Goal: Task Accomplishment & Management: Manage account settings

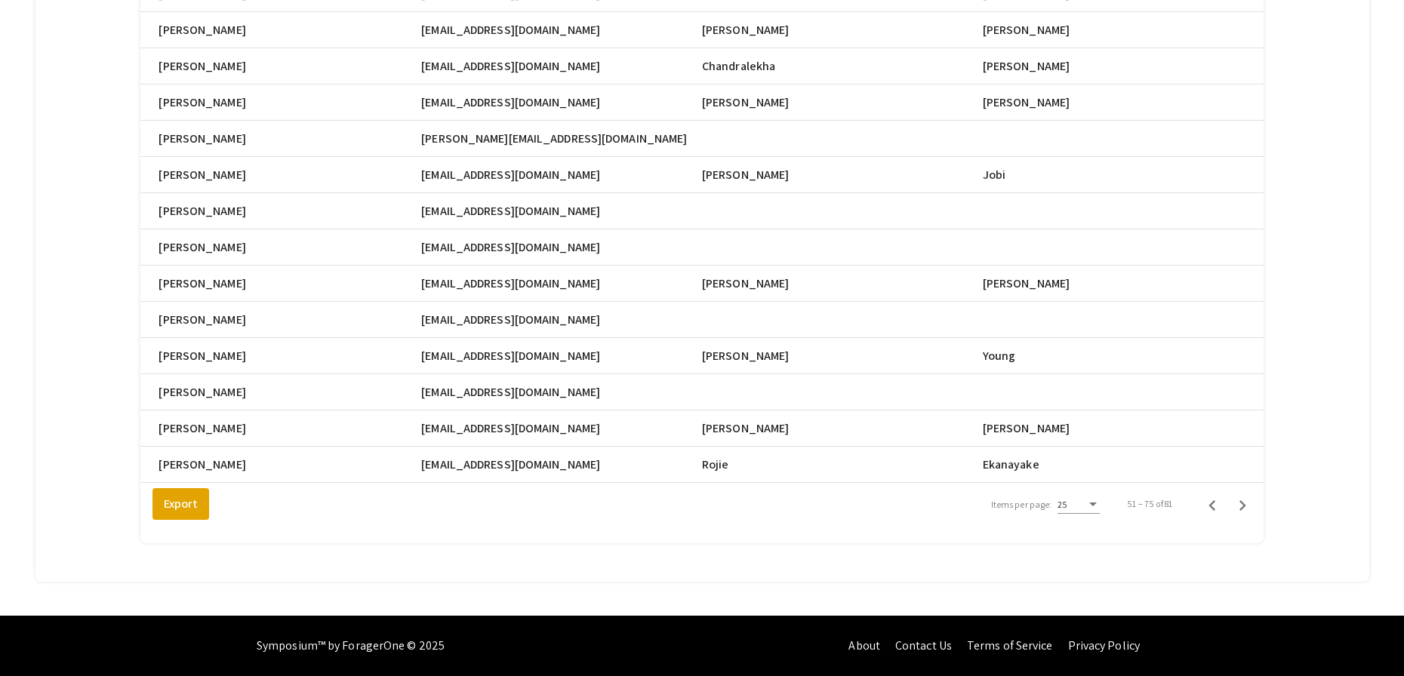
scroll to position [0, 637]
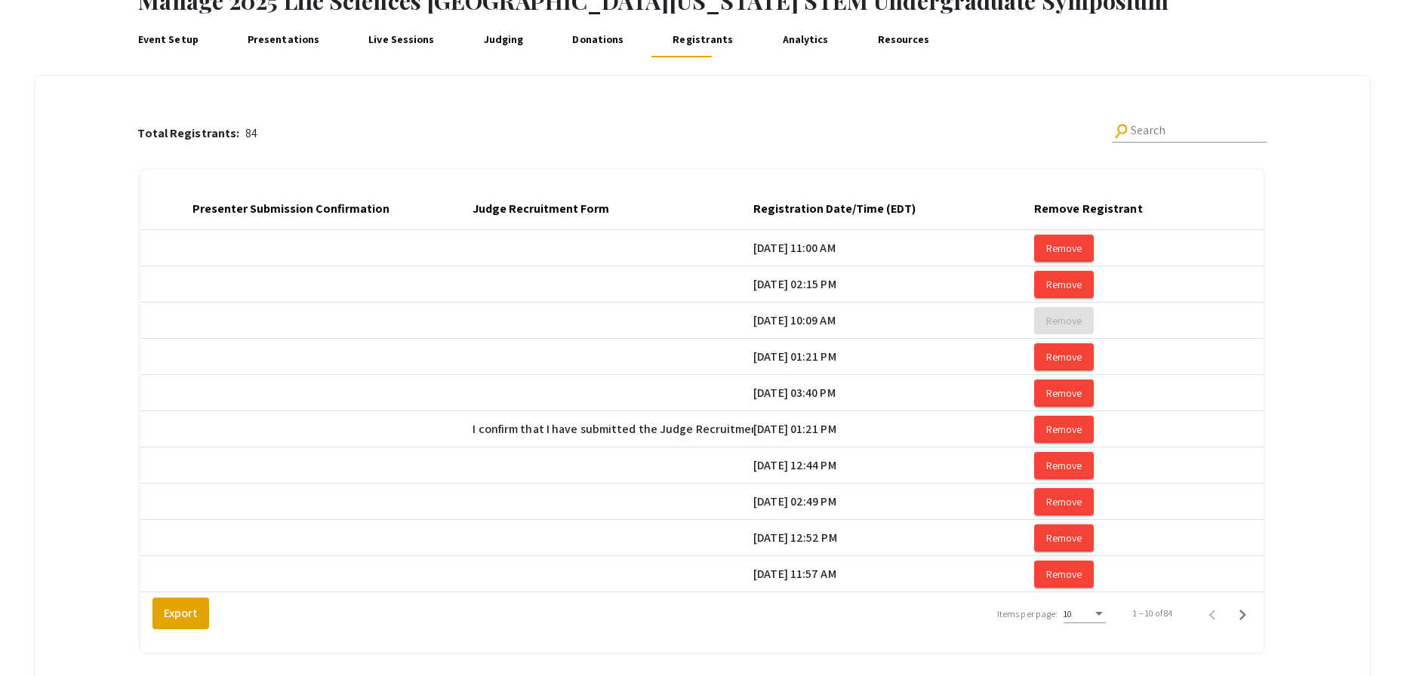
scroll to position [0, 2480]
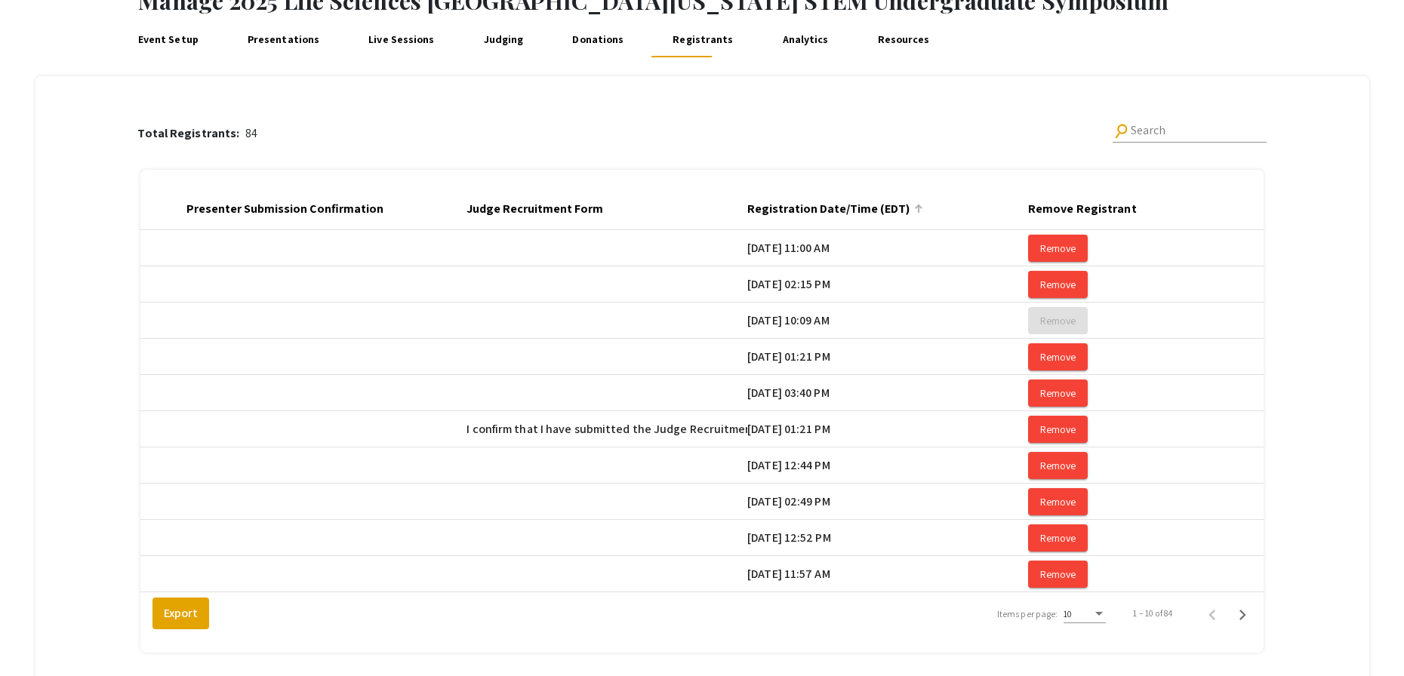
click at [919, 208] on div at bounding box center [919, 209] width 2 height 8
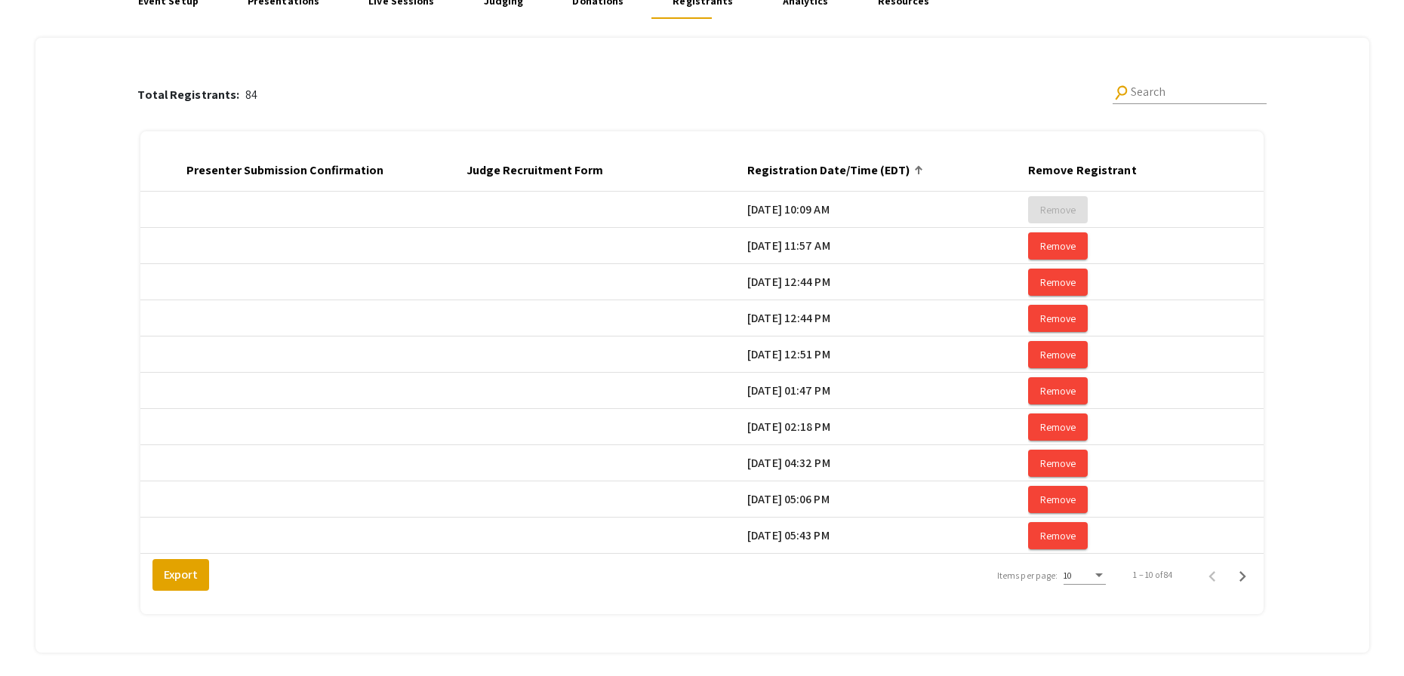
scroll to position [140, 0]
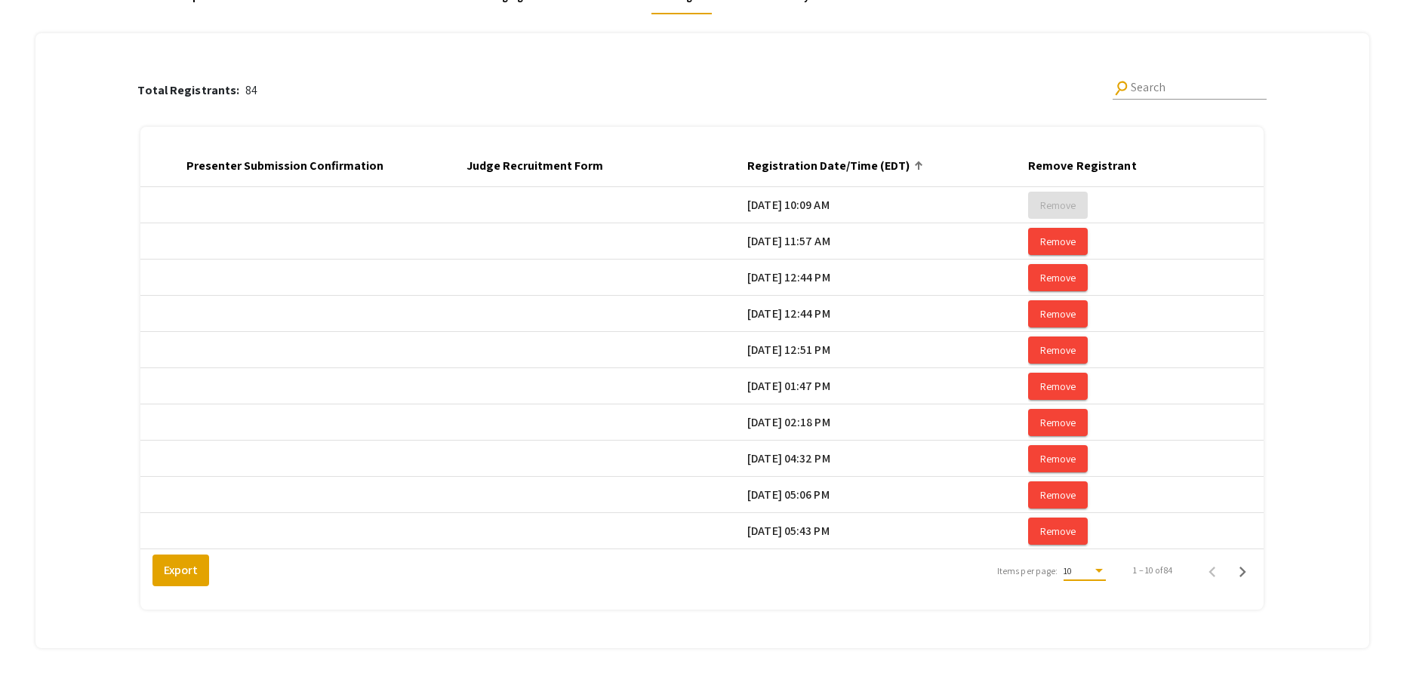
click at [1101, 577] on div "Items per page:" at bounding box center [1099, 571] width 14 height 11
click at [1103, 608] on span "25" at bounding box center [1093, 609] width 42 height 27
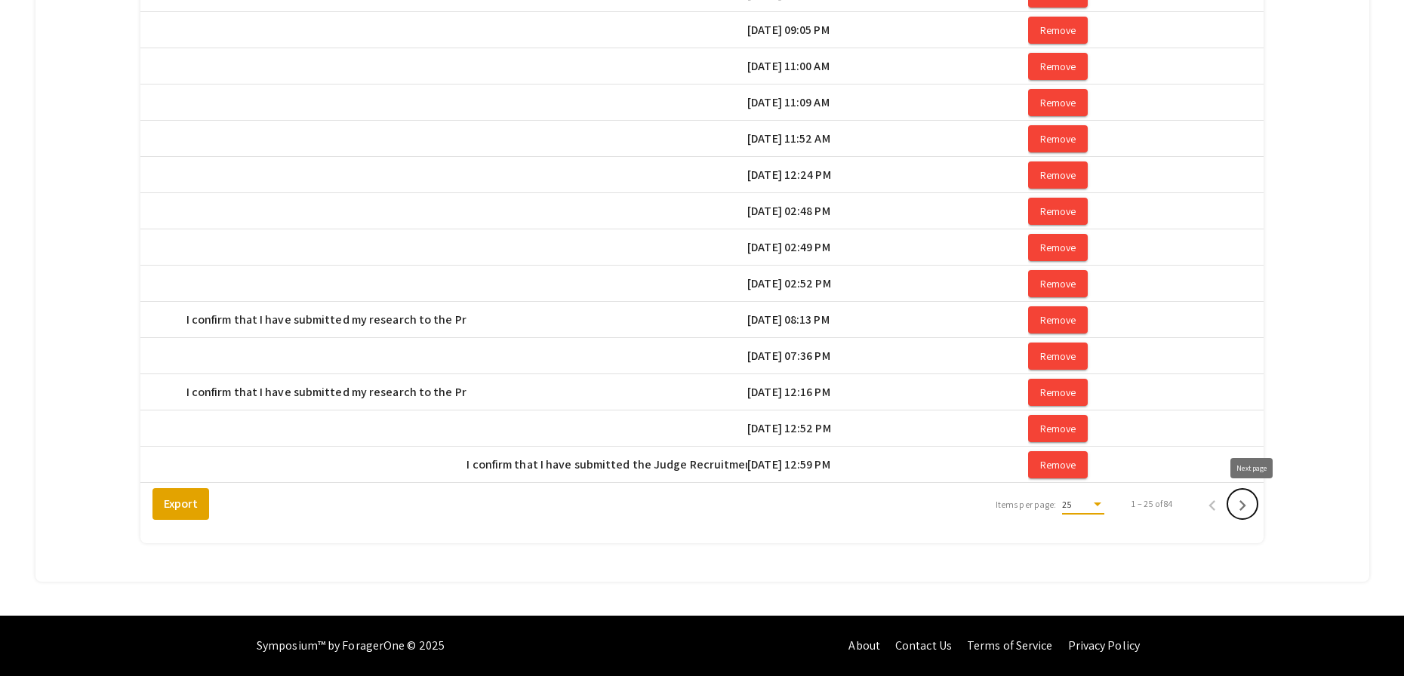
click at [1252, 506] on icon "Next page" at bounding box center [1242, 505] width 21 height 21
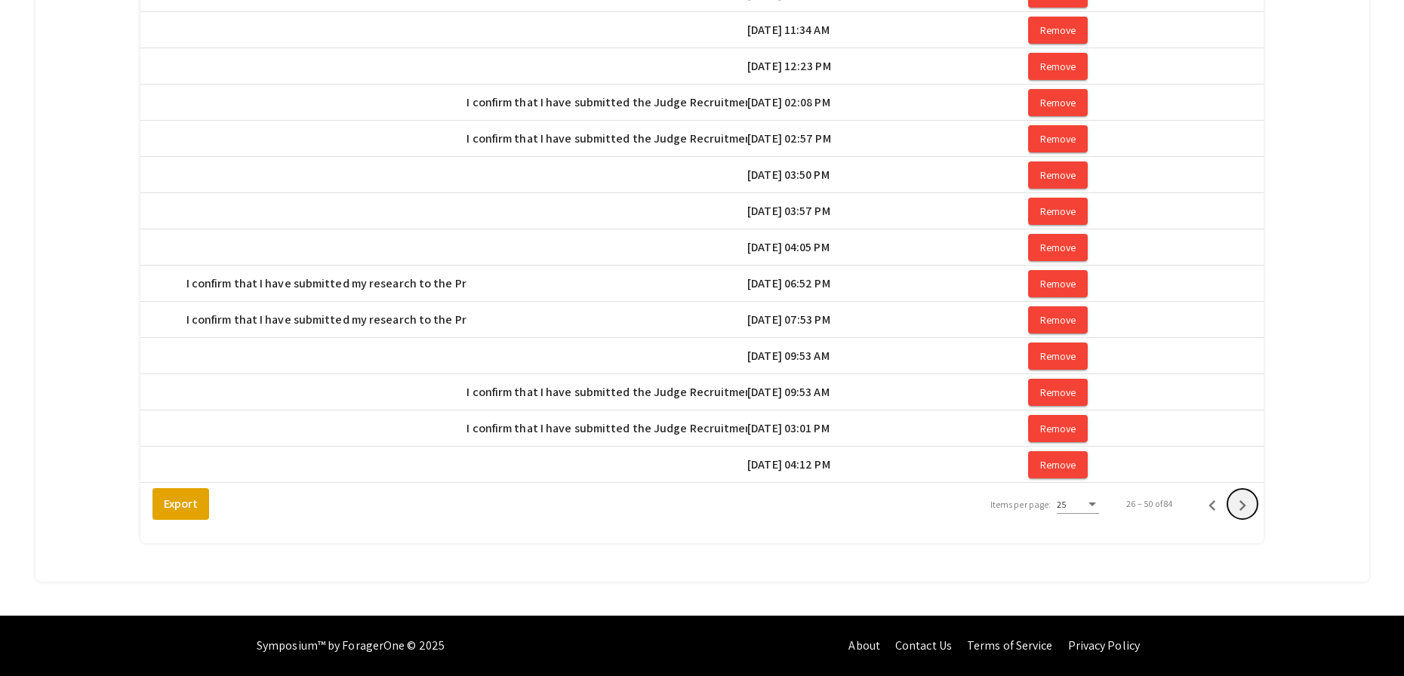
click at [1252, 506] on icon "Next page" at bounding box center [1242, 505] width 21 height 21
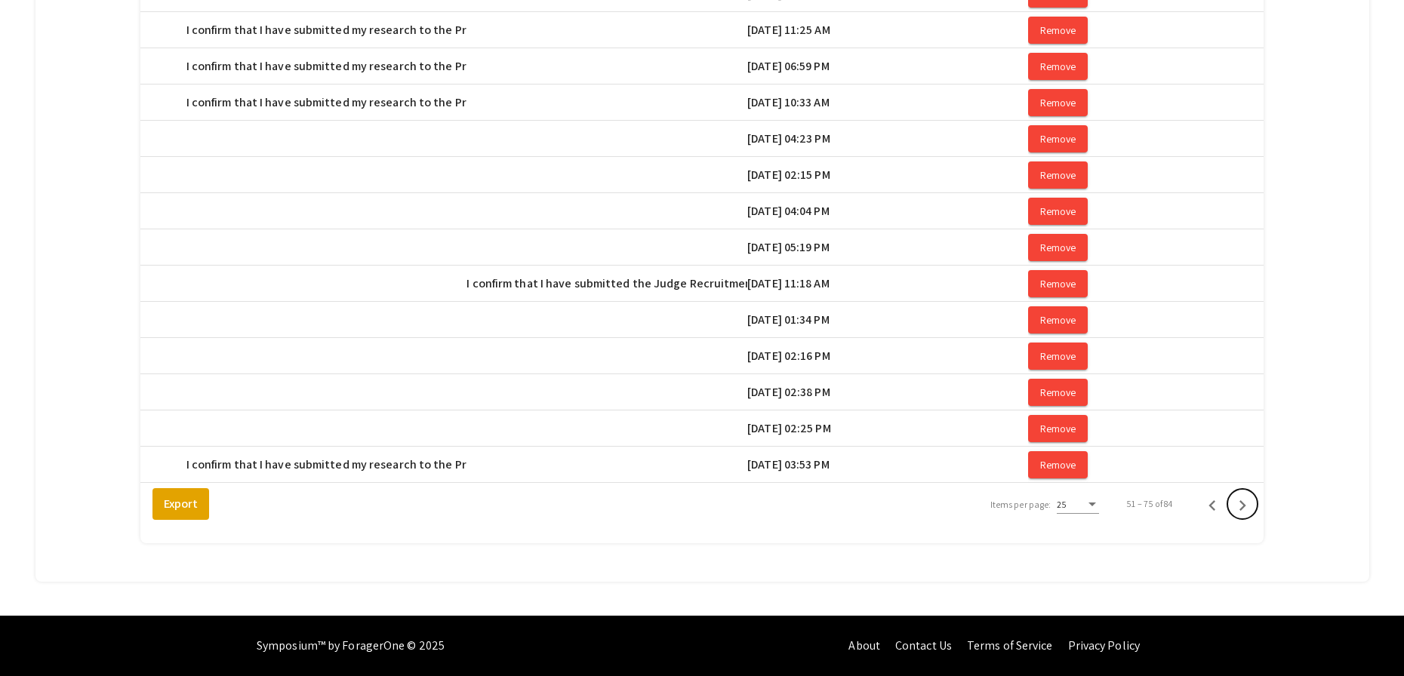
click at [1252, 506] on icon "Next page" at bounding box center [1242, 505] width 21 height 21
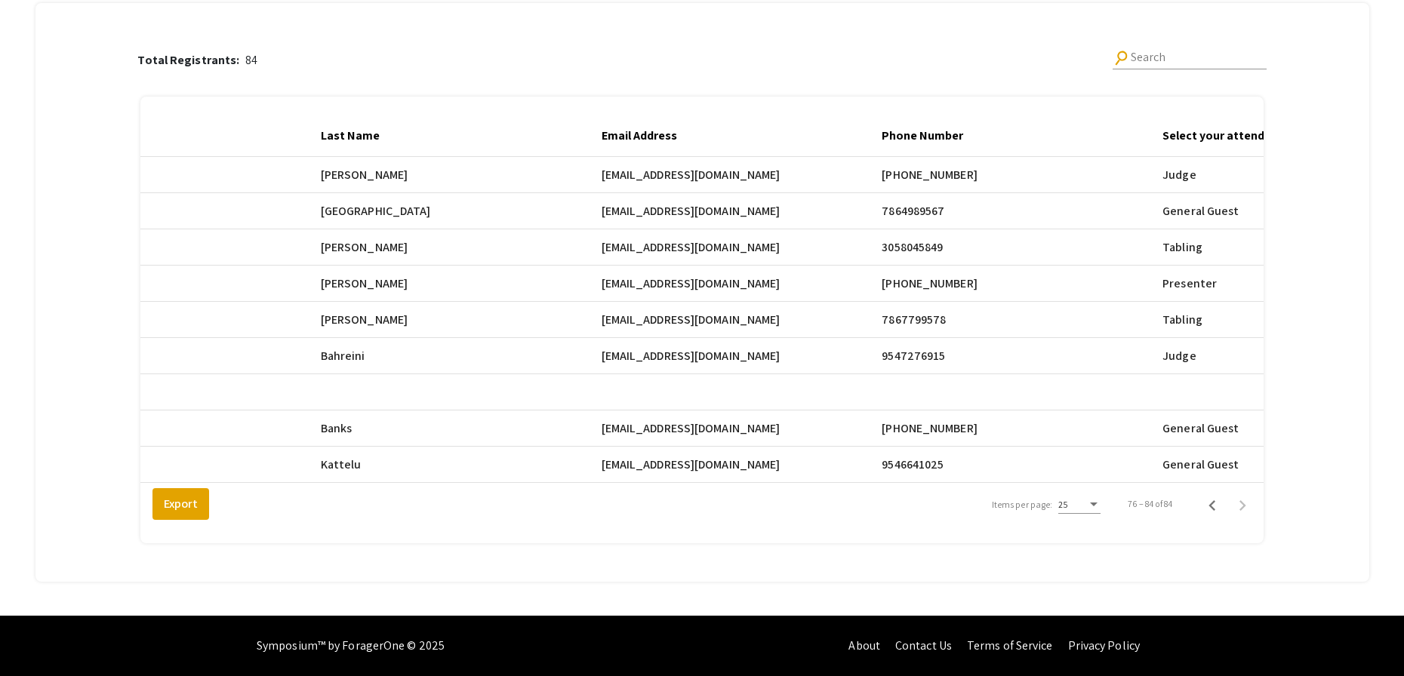
scroll to position [0, 664]
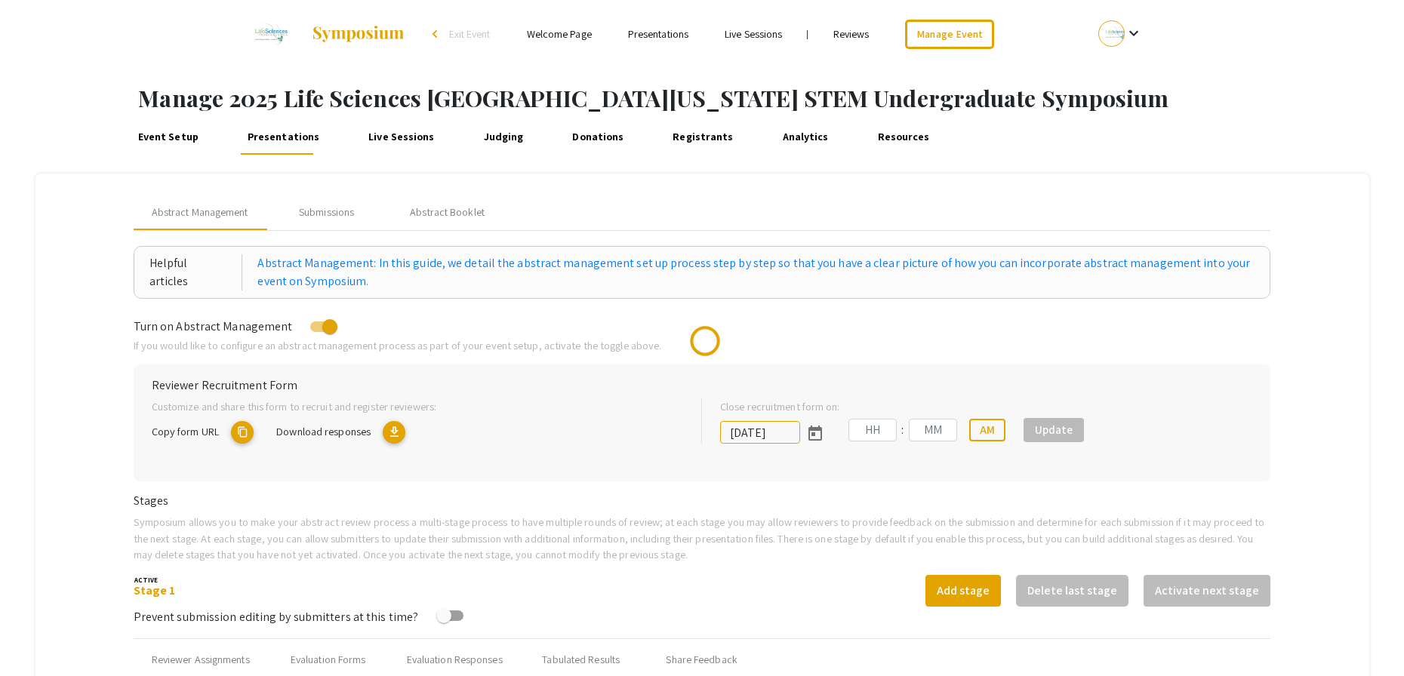
type input "10/25/2025"
type input "05"
type input "00"
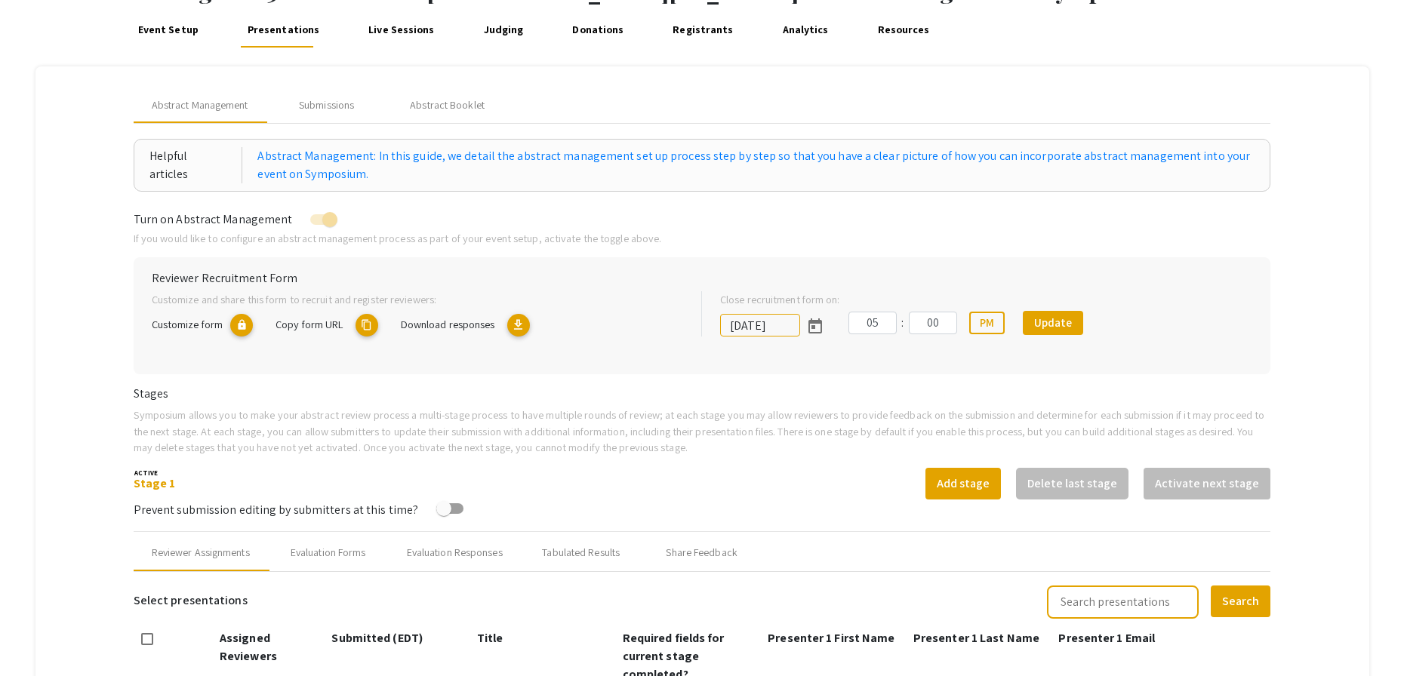
scroll to position [101, 0]
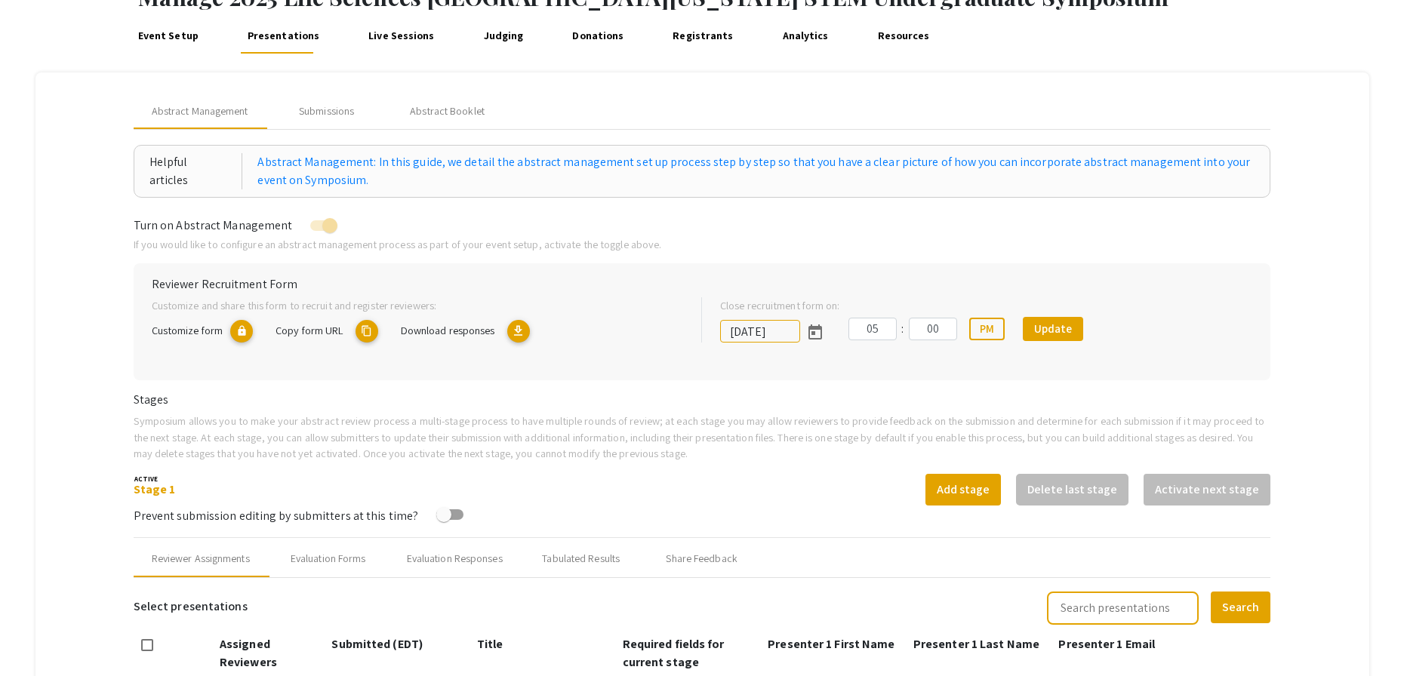
click at [495, 42] on link "Judging" at bounding box center [503, 35] width 47 height 36
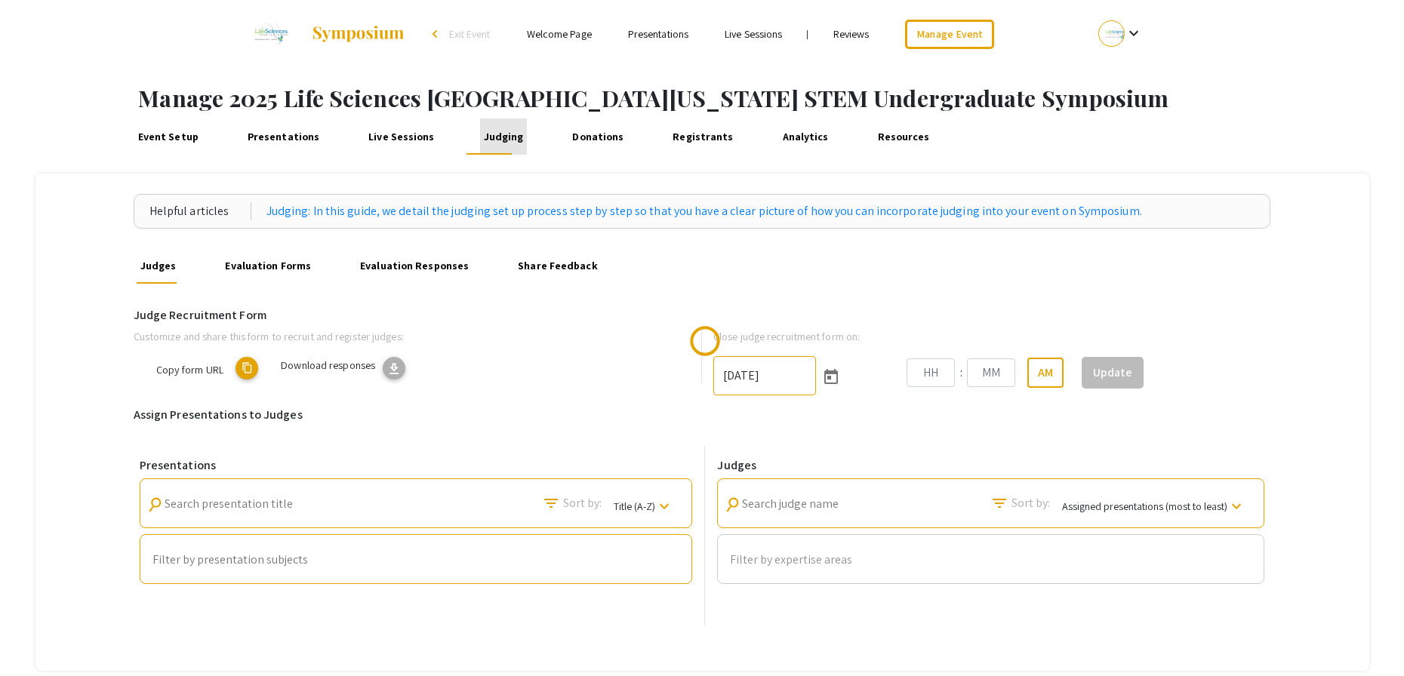
type input "10/25/2025"
type input "06"
type input "00"
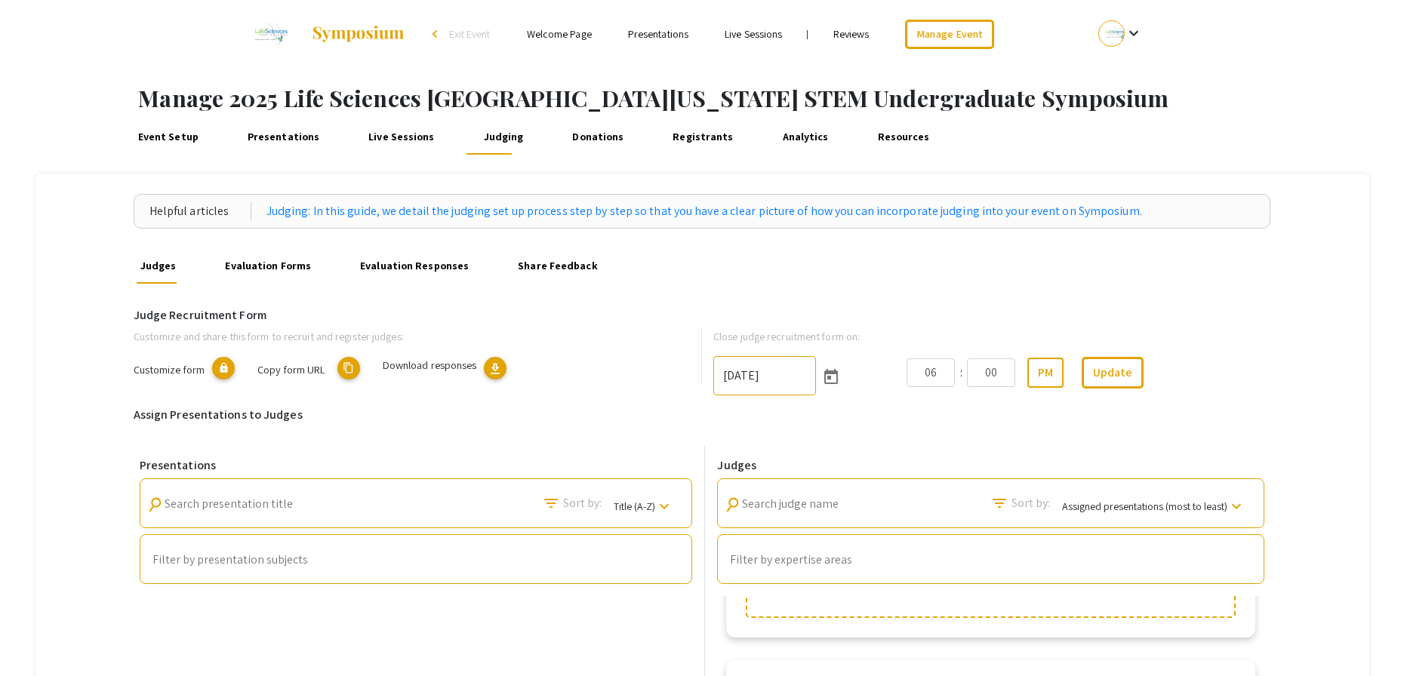
click at [288, 139] on link "Presentations" at bounding box center [283, 137] width 79 height 36
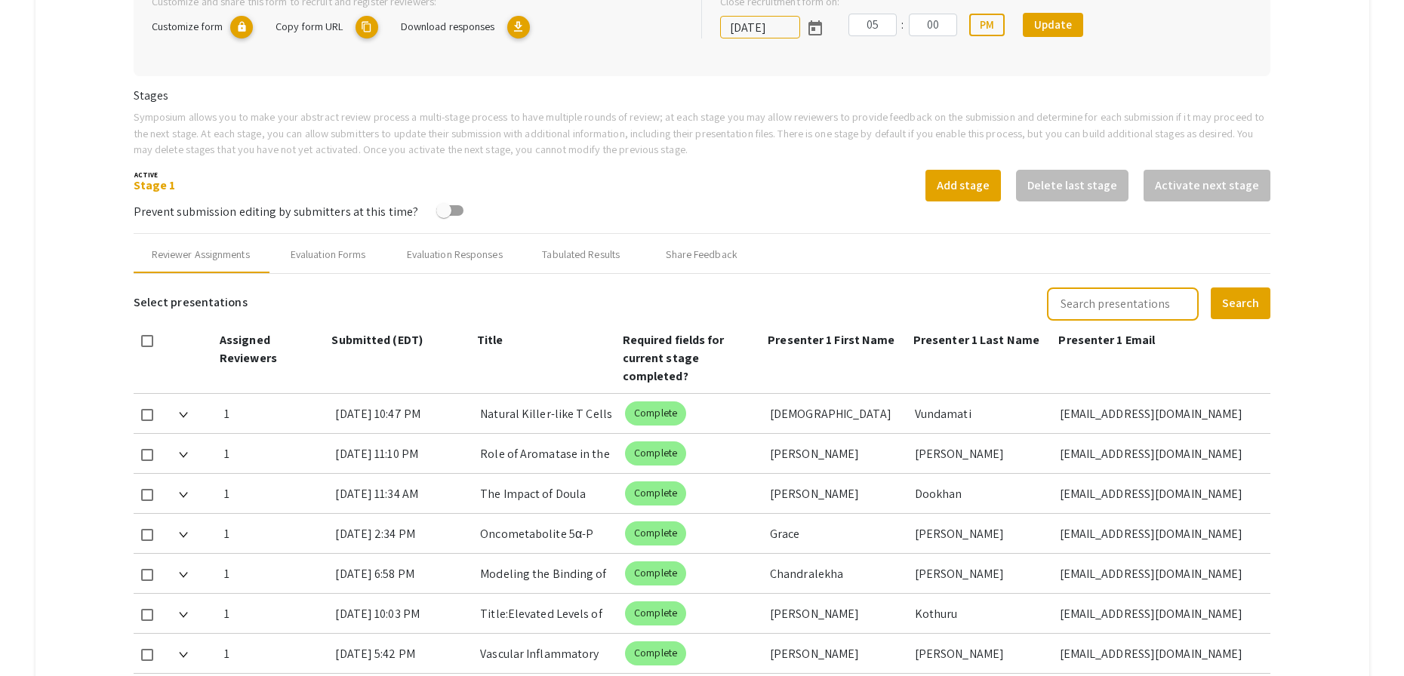
scroll to position [592, 0]
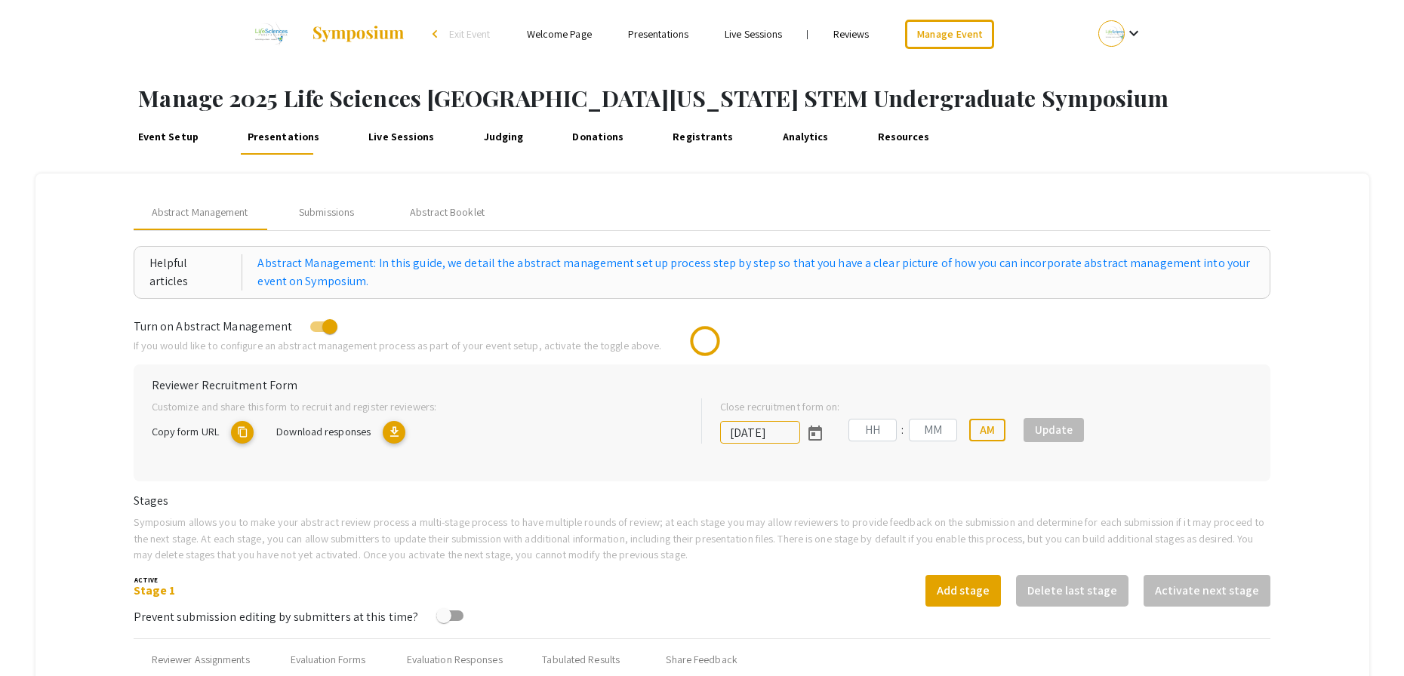
type input "[DATE]"
type input "05"
type input "00"
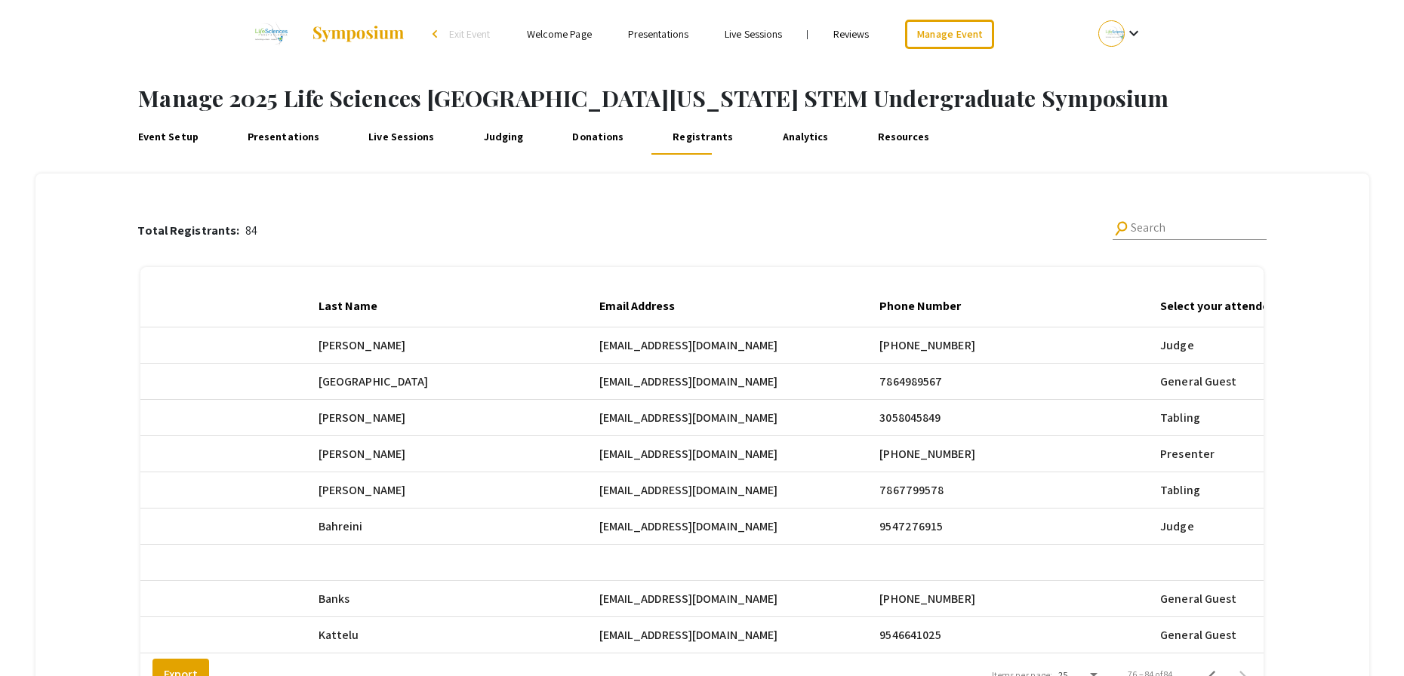
click at [723, 241] on div "Total Registrants: 84 search Search" at bounding box center [701, 230] width 1128 height 49
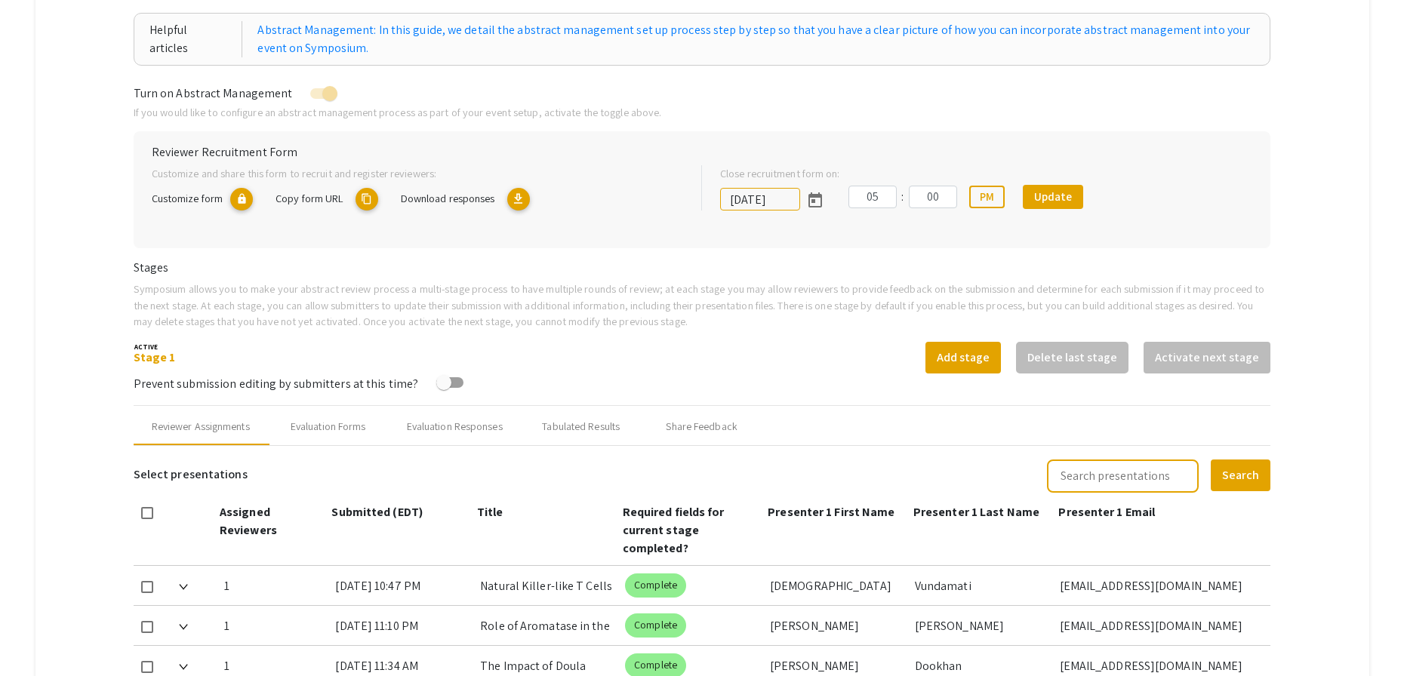
scroll to position [260, 0]
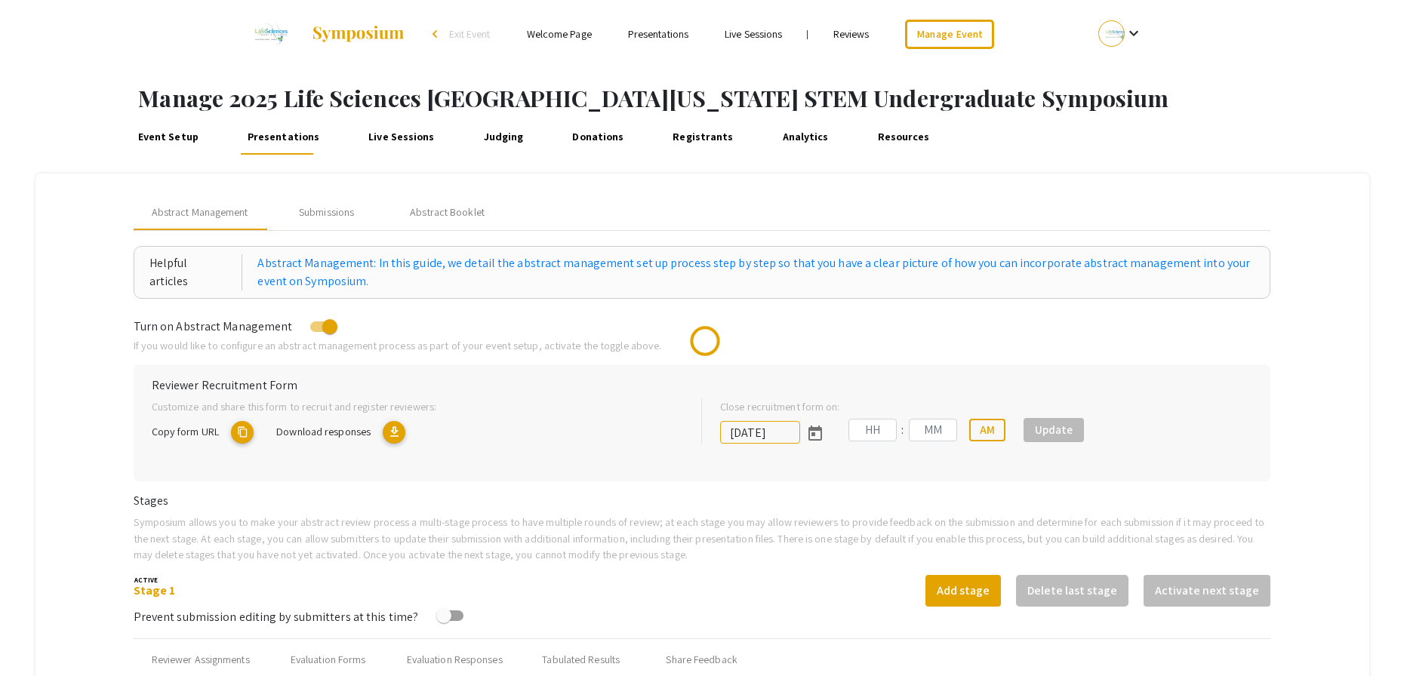
type input "10/25/2025"
type input "05"
type input "00"
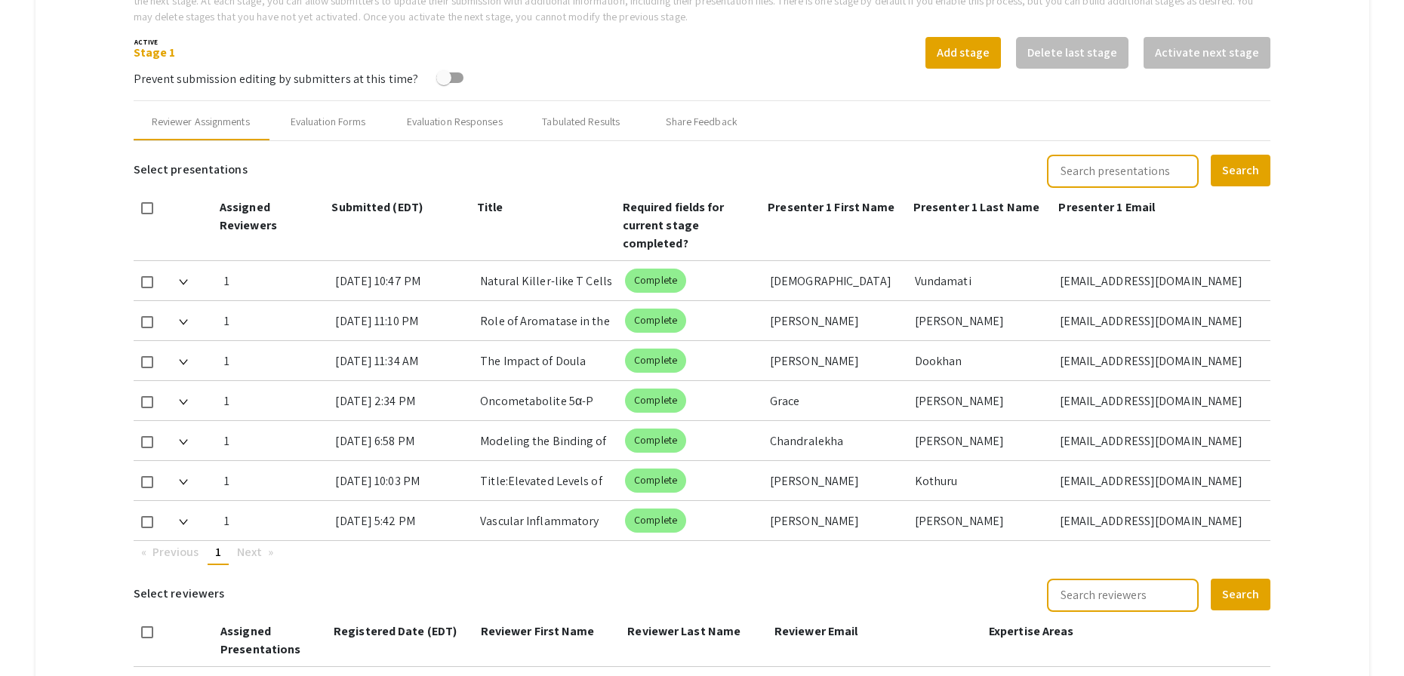
scroll to position [760, 0]
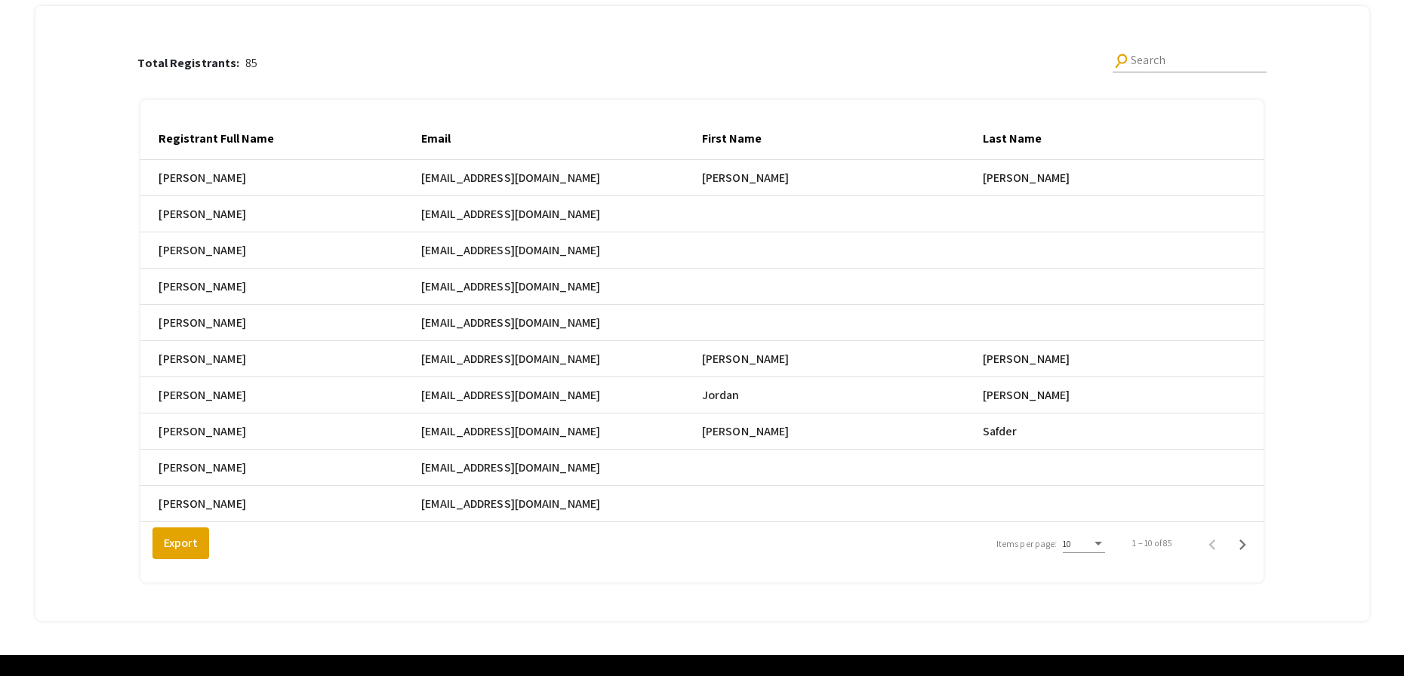
scroll to position [218, 0]
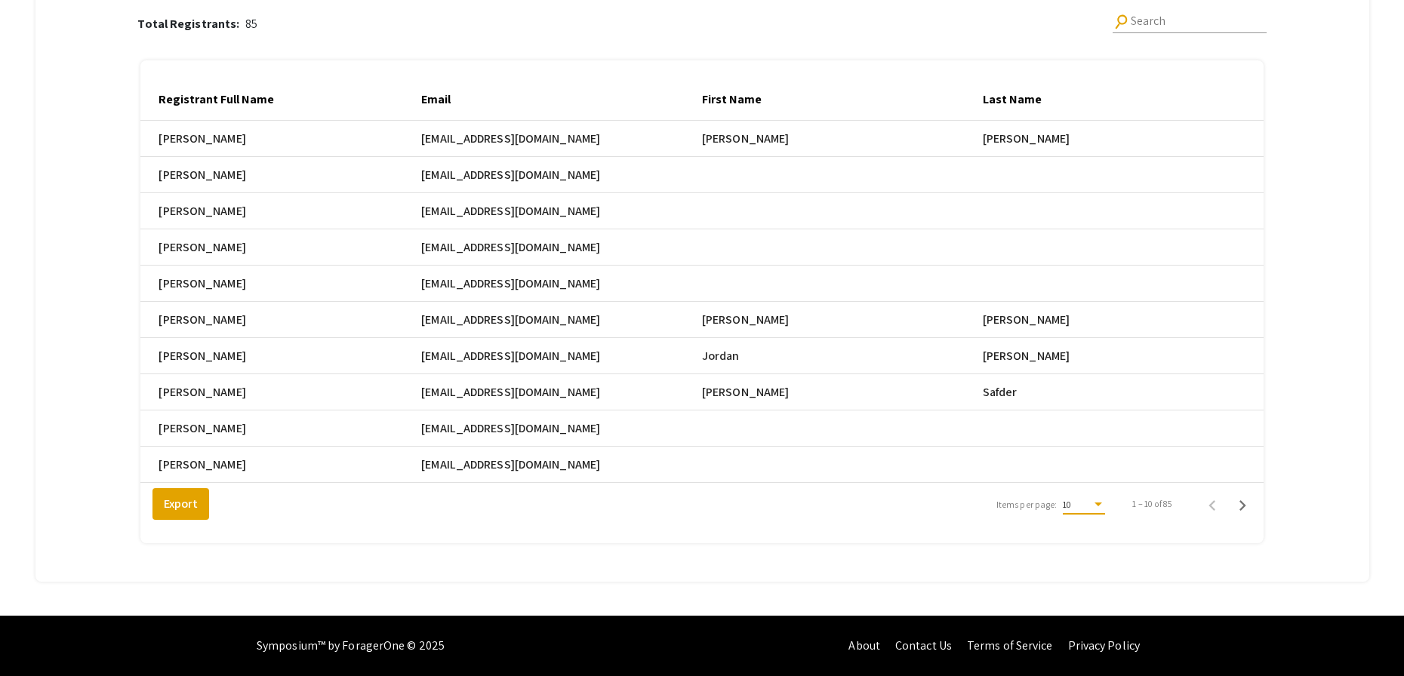
click at [1086, 504] on div "10" at bounding box center [1077, 505] width 29 height 11
click at [1092, 531] on span "25" at bounding box center [1093, 532] width 42 height 27
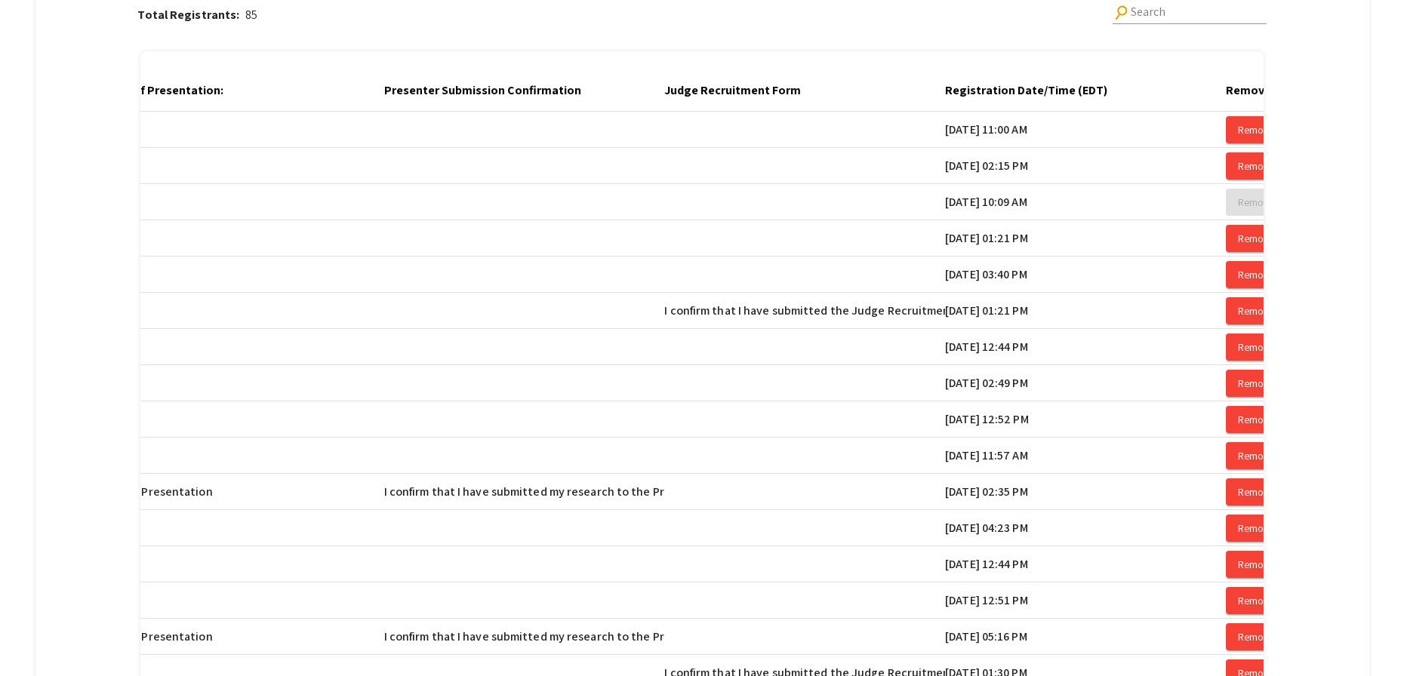
scroll to position [0, 2319]
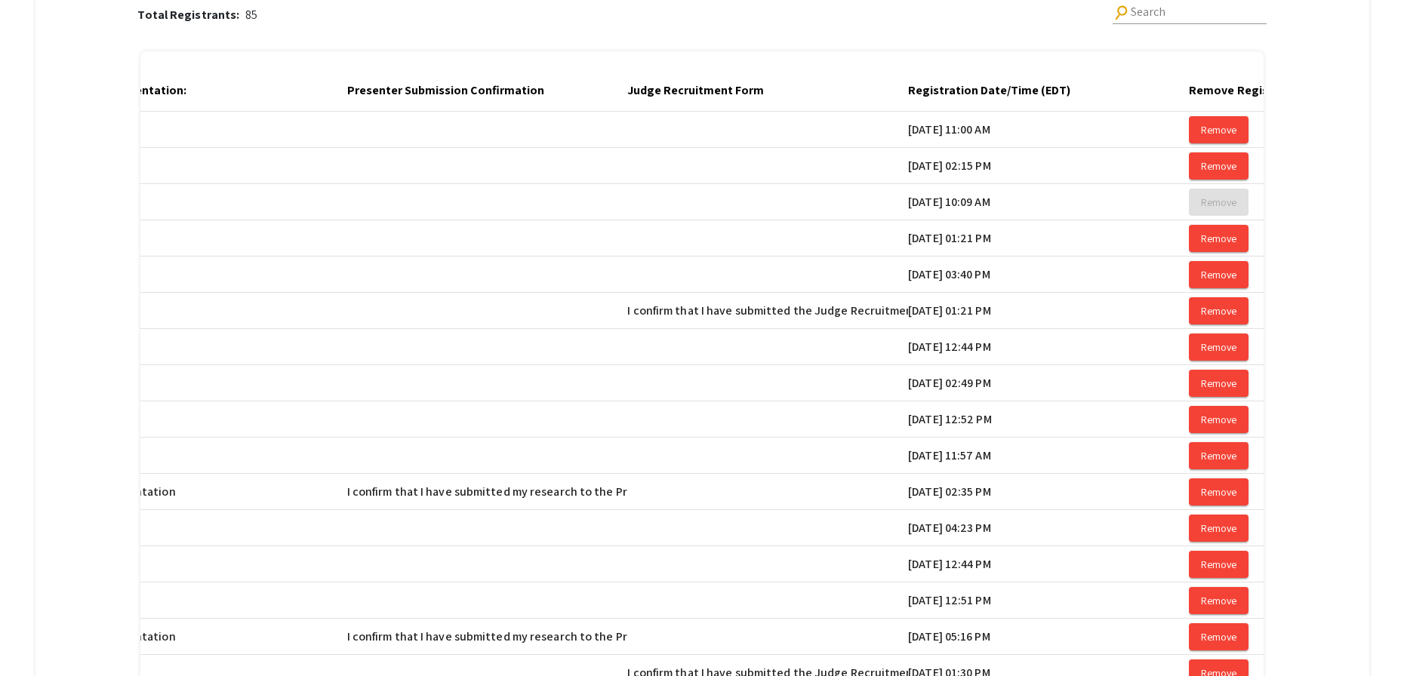
click at [1092, 132] on mat-cell "08/13/2025, 11:00 AM" at bounding box center [1048, 130] width 281 height 36
click at [1080, 88] on div at bounding box center [1078, 88] width 5 height 5
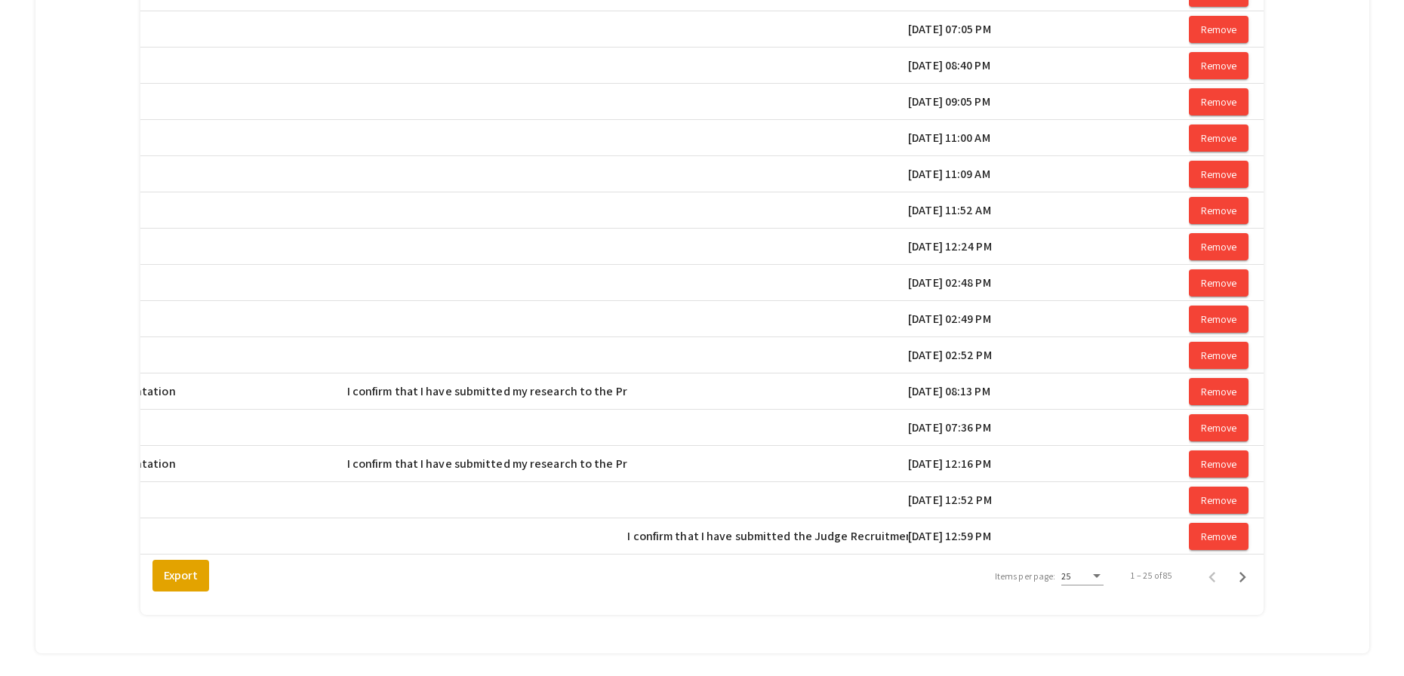
scroll to position [712, 0]
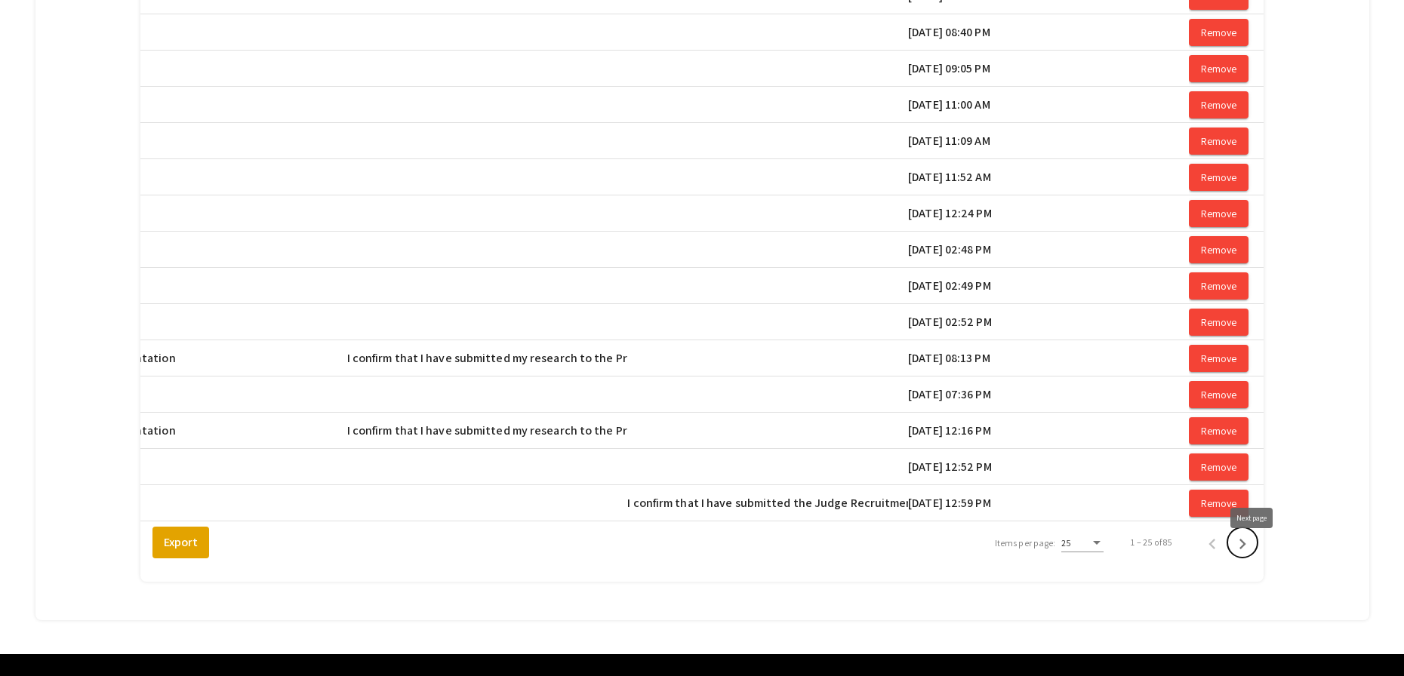
click at [1247, 555] on icon "Next page" at bounding box center [1242, 544] width 21 height 21
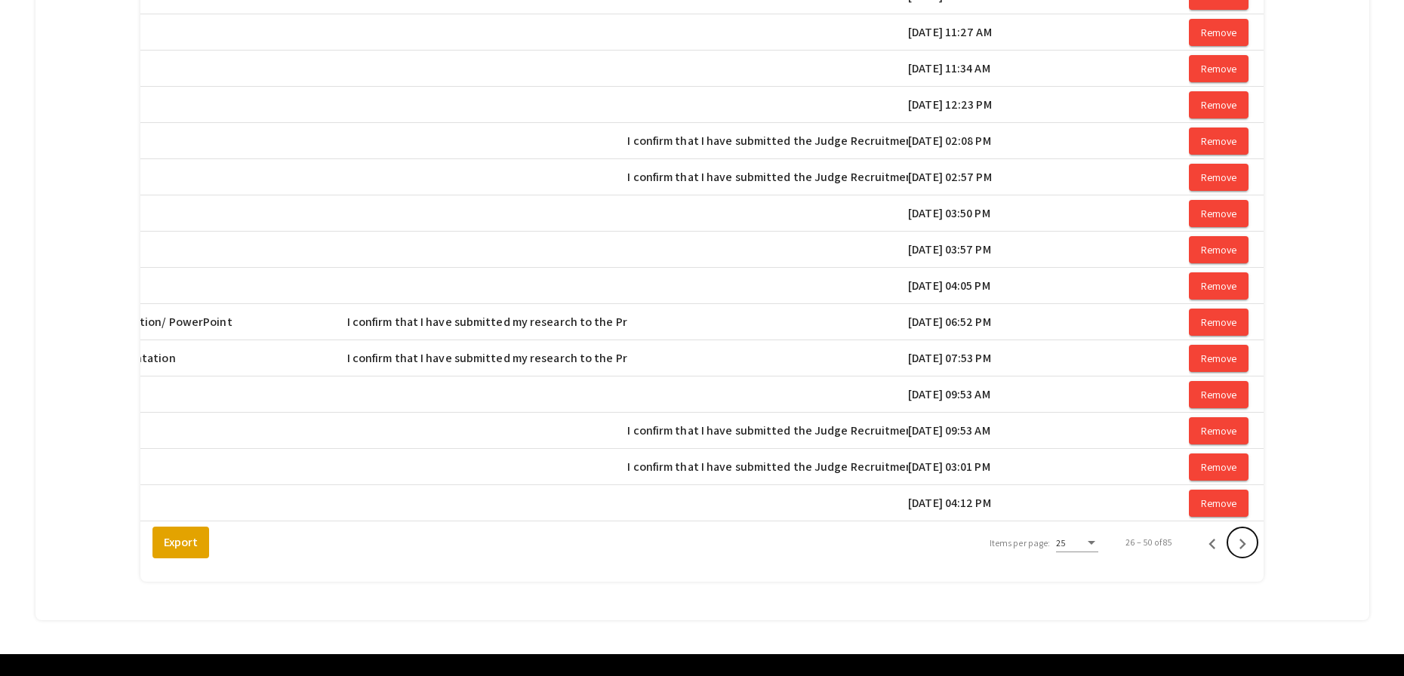
click at [1249, 555] on icon "Next page" at bounding box center [1242, 544] width 21 height 21
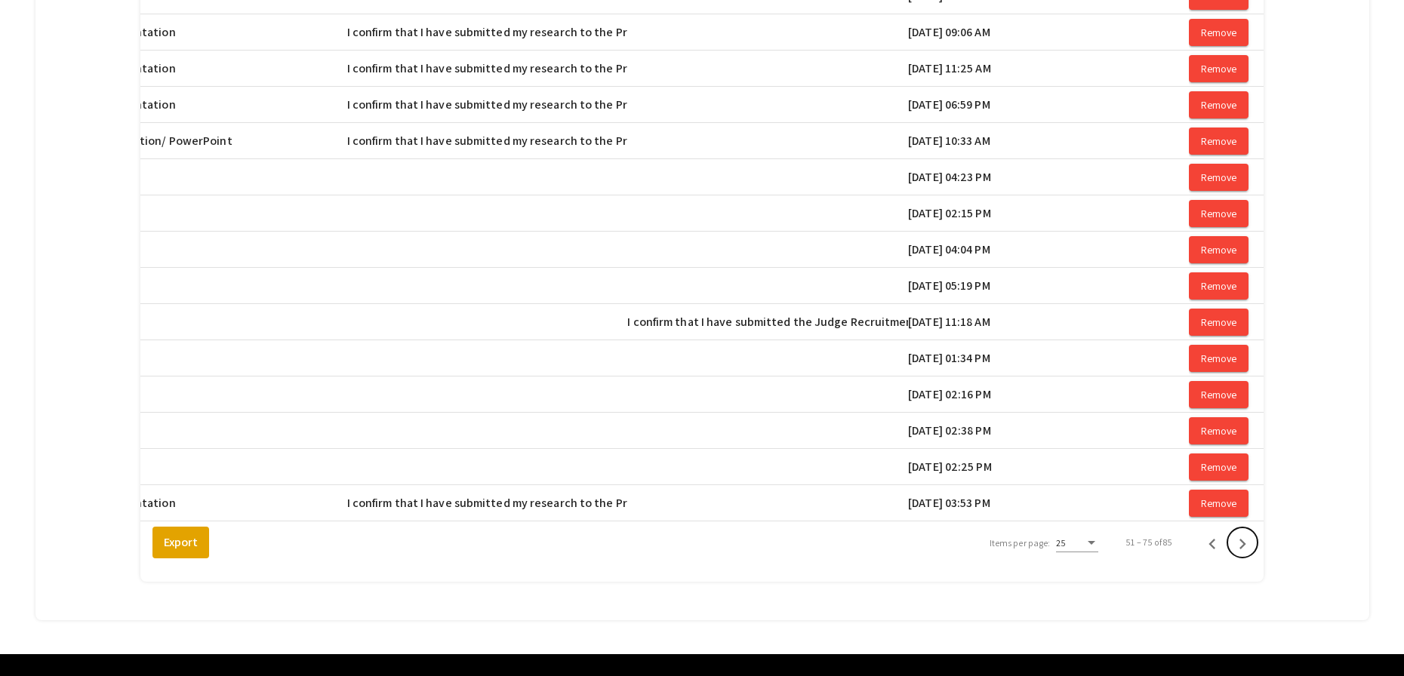
click at [1249, 555] on icon "Next page" at bounding box center [1242, 544] width 21 height 21
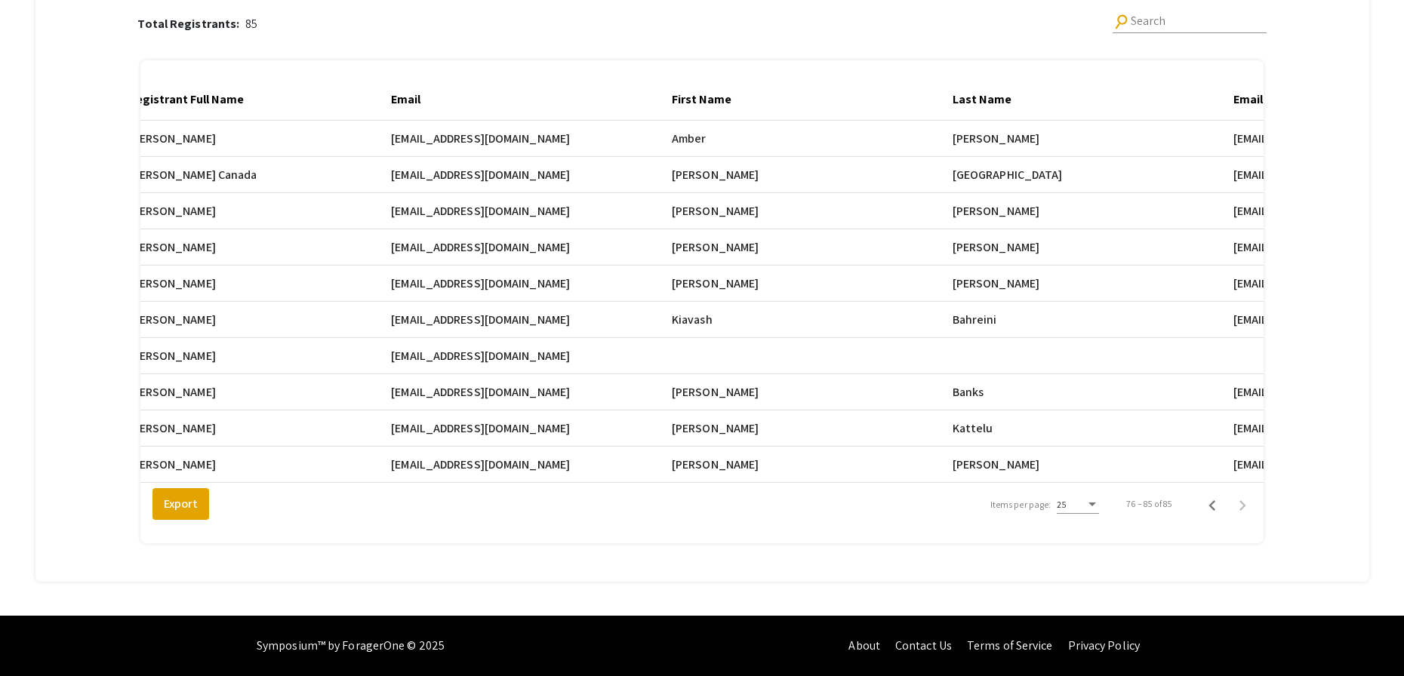
scroll to position [0, 0]
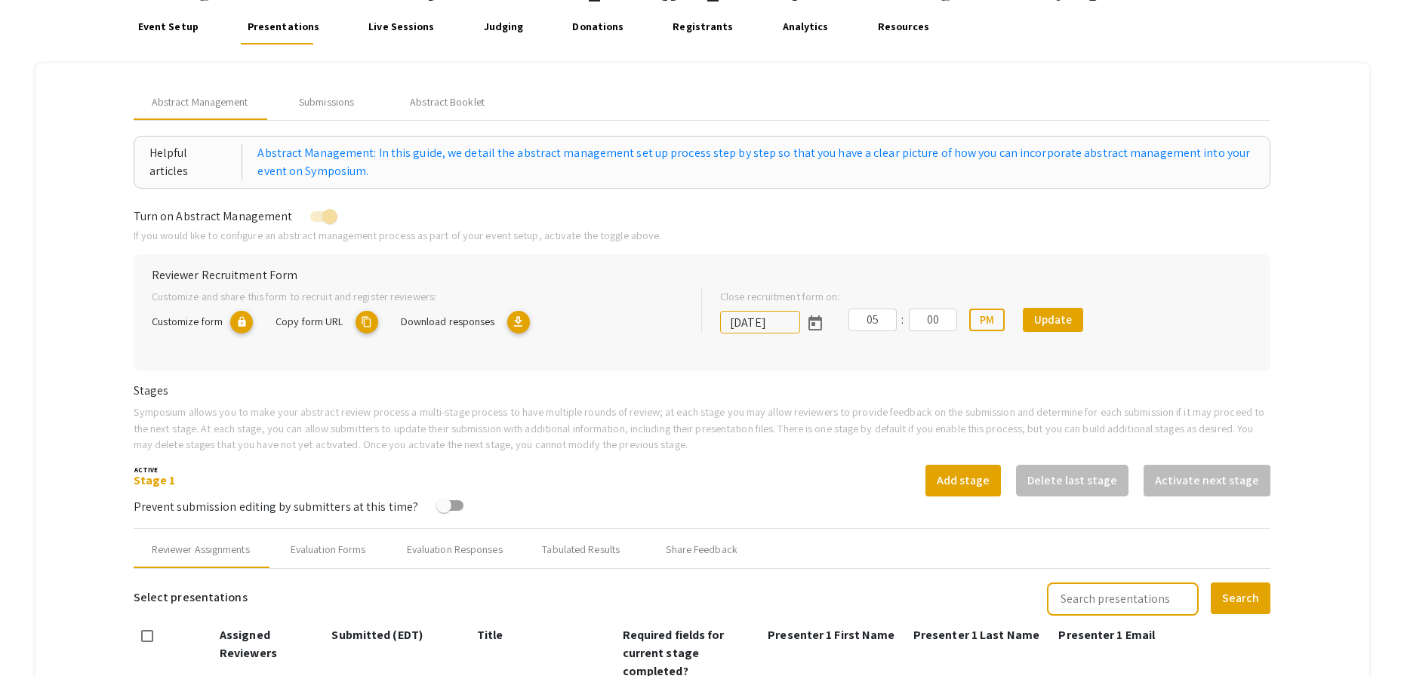
scroll to position [96, 0]
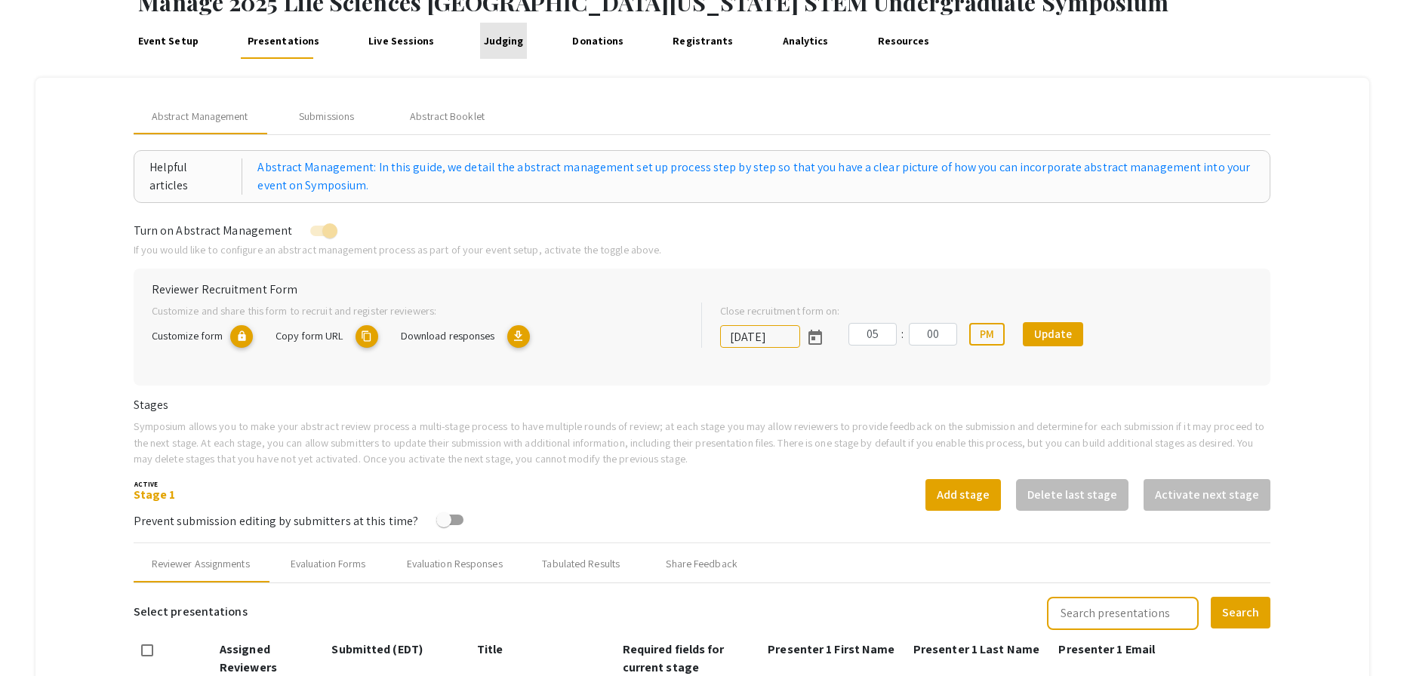
click at [510, 38] on link "Judging" at bounding box center [503, 41] width 47 height 36
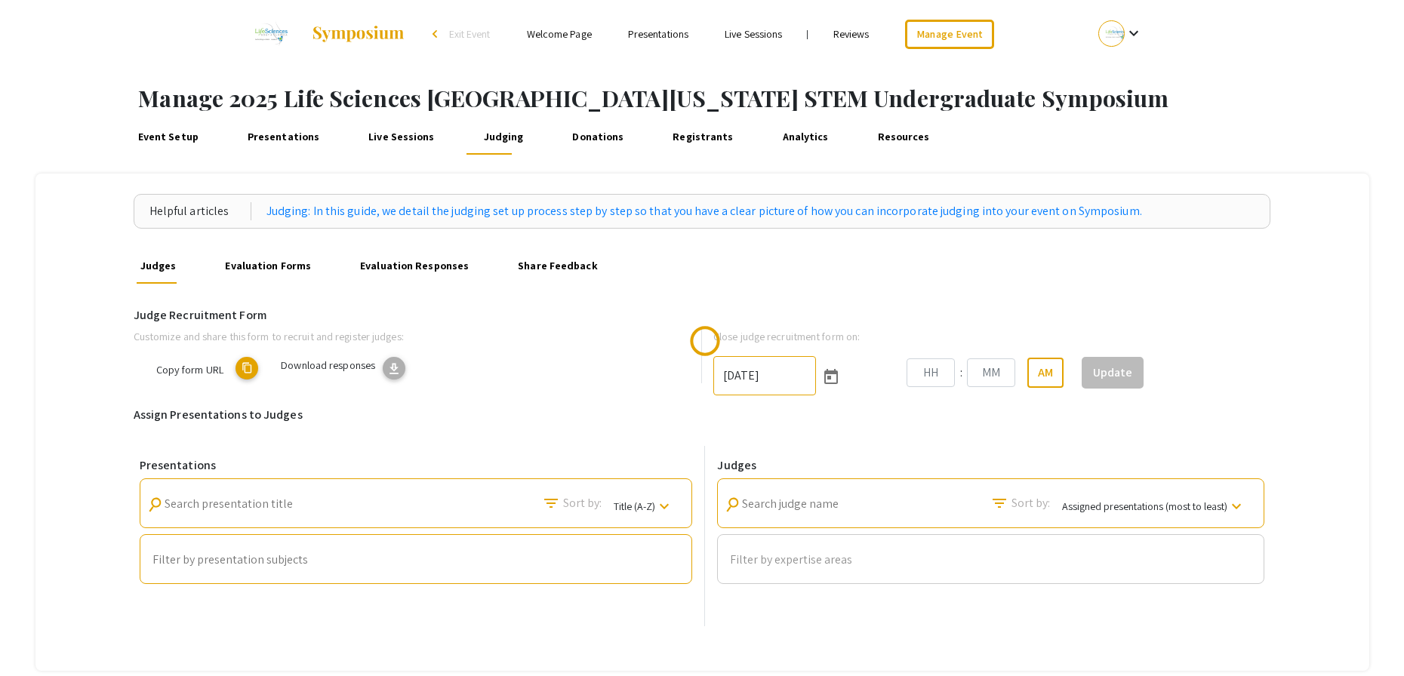
type input "[DATE]"
type input "06"
type input "00"
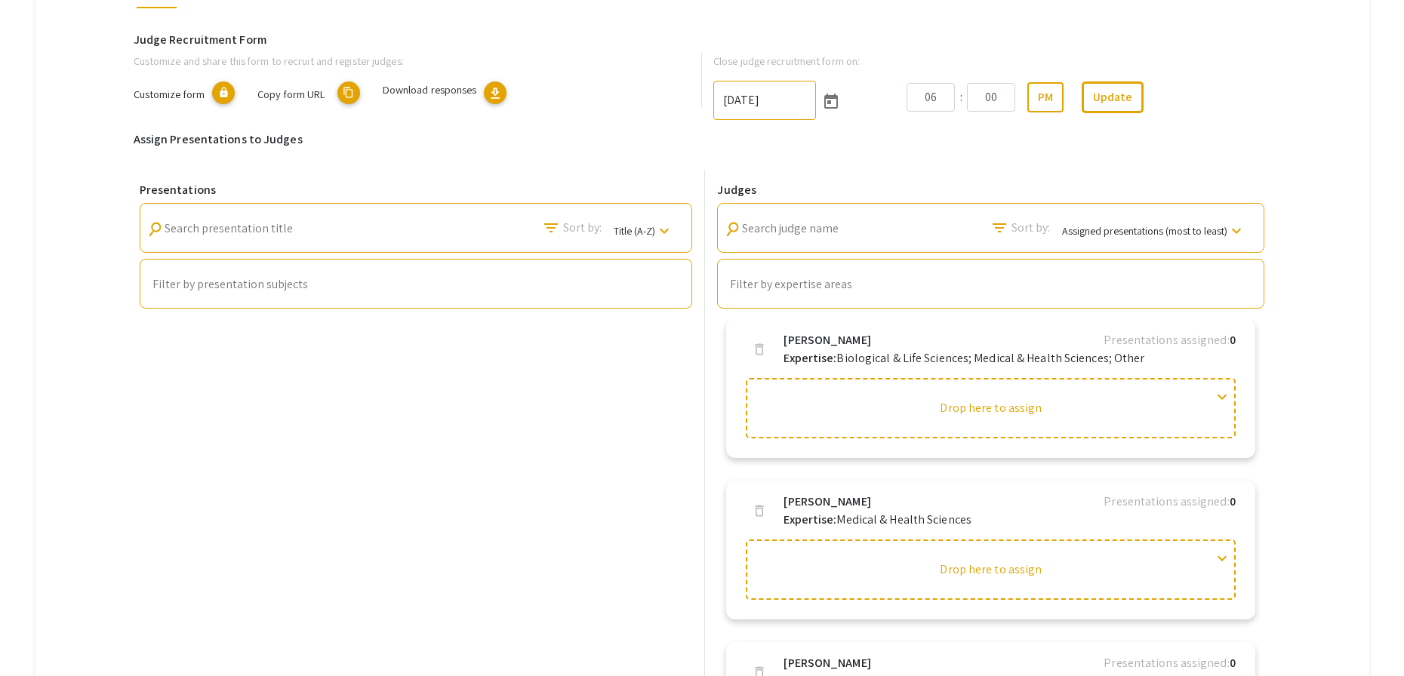
scroll to position [2715, 0]
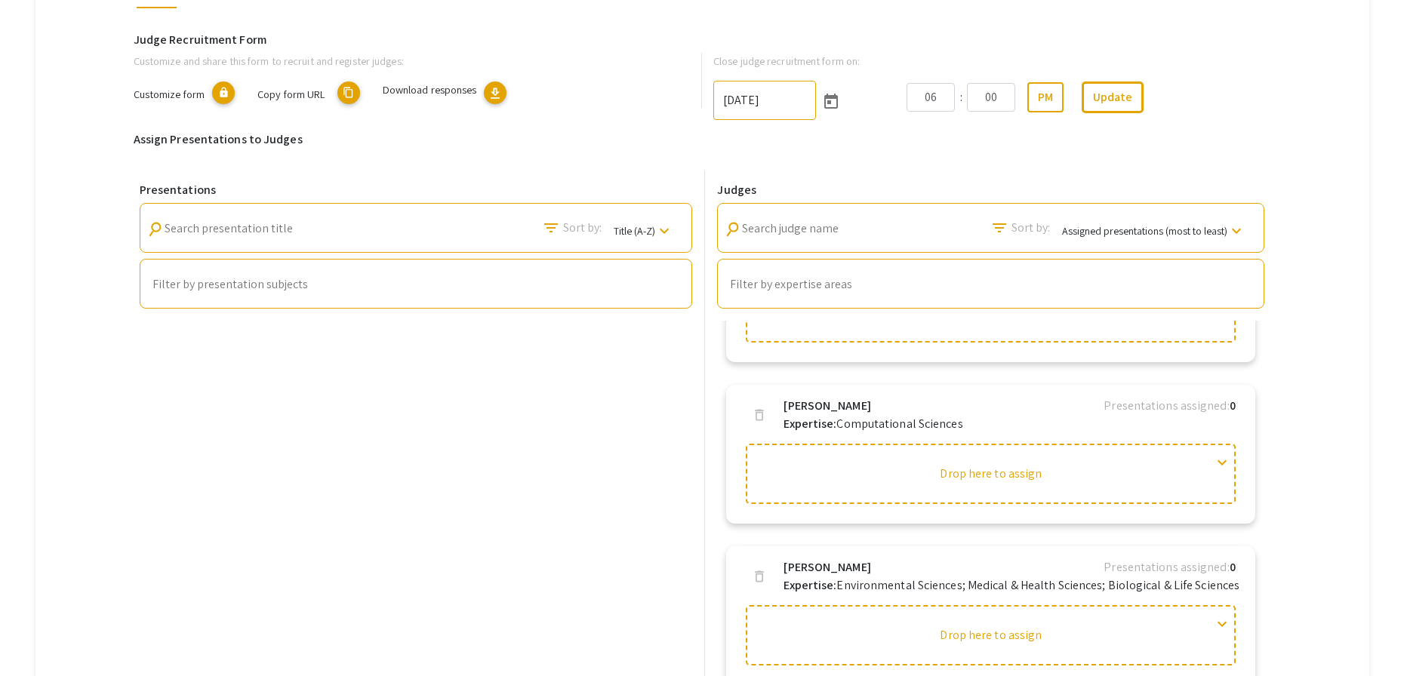
click at [1321, 522] on div "Helpful articles Judging: In this guide, we detail the judging set up process s…" at bounding box center [702, 402] width 1334 height 1008
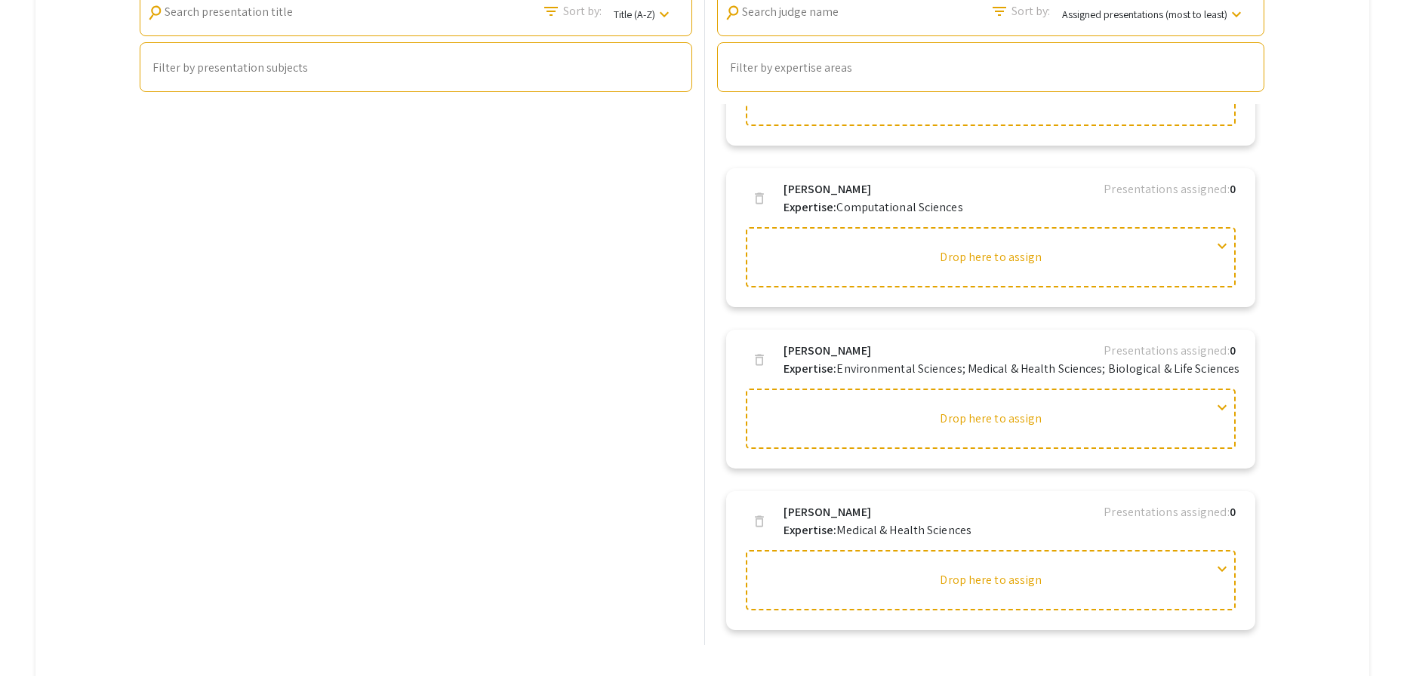
scroll to position [532, 0]
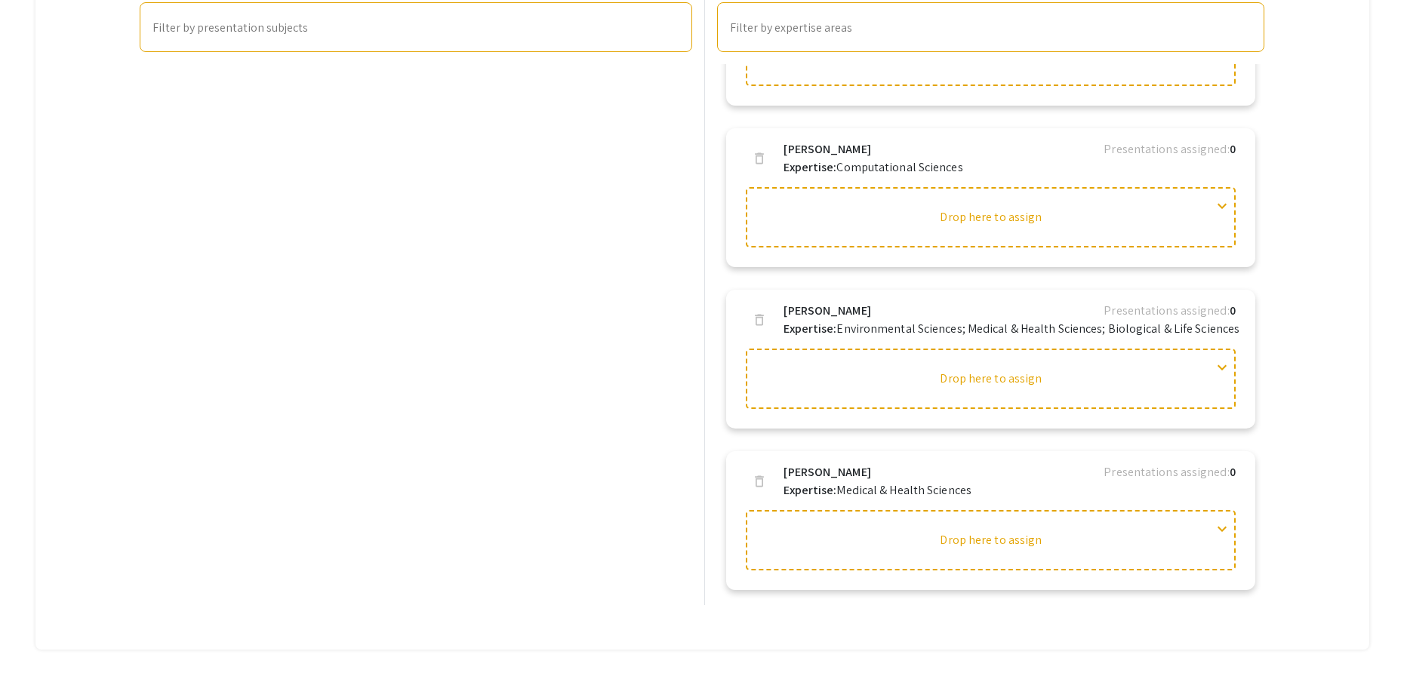
click at [1308, 427] on div "Helpful articles Judging: In this guide, we detail the judging set up process s…" at bounding box center [702, 145] width 1334 height 1008
click at [579, 240] on div "Presentations search Search presentation title filter_list Sort by: Title (A-Z)…" at bounding box center [416, 259] width 565 height 691
